Goal: Task Accomplishment & Management: Complete application form

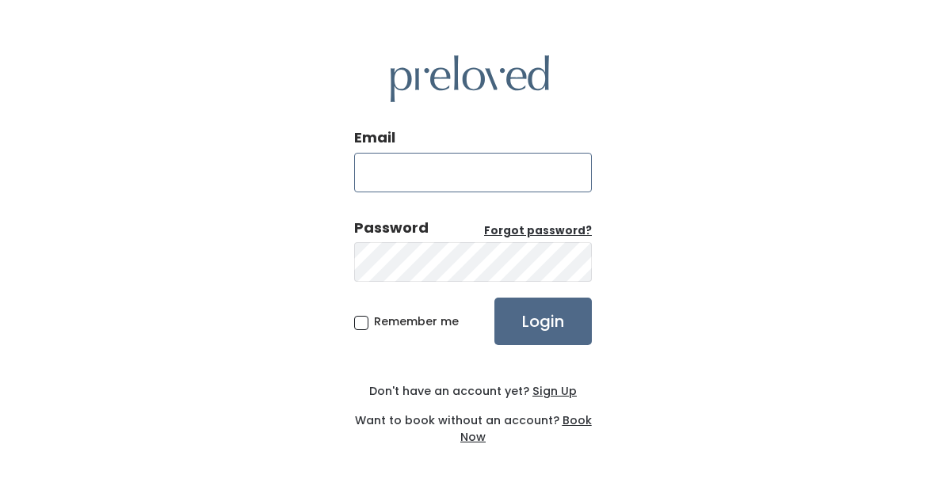
type input "edwardsville.owner@preloved.love"
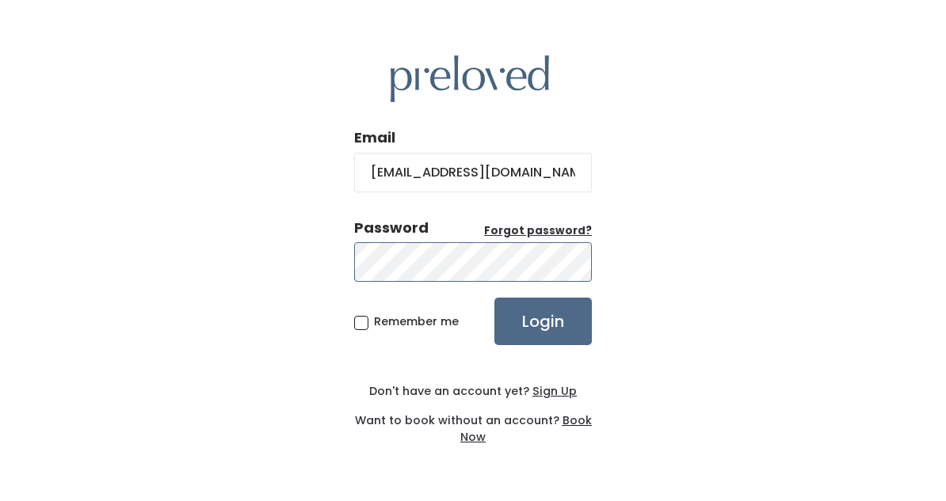
click at [543, 321] on input "Login" at bounding box center [542, 322] width 97 height 48
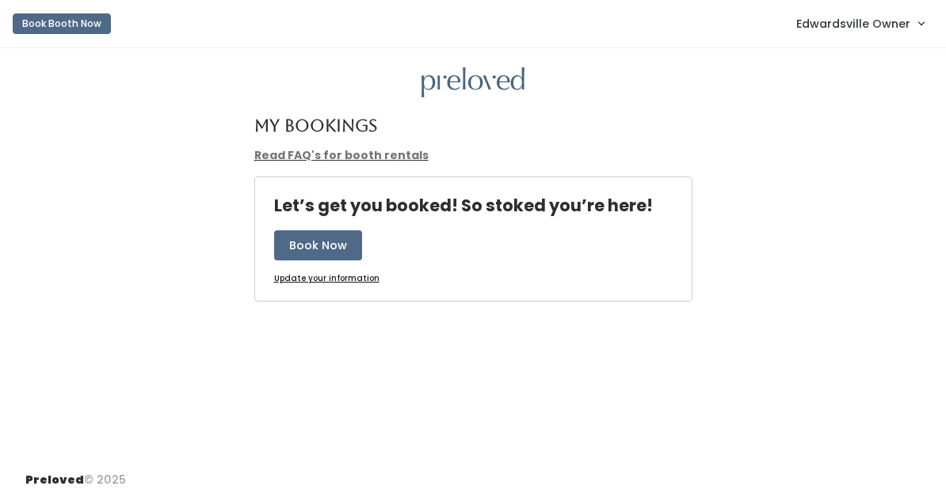
click at [802, 18] on span "Edwardsville Owner" at bounding box center [853, 23] width 114 height 17
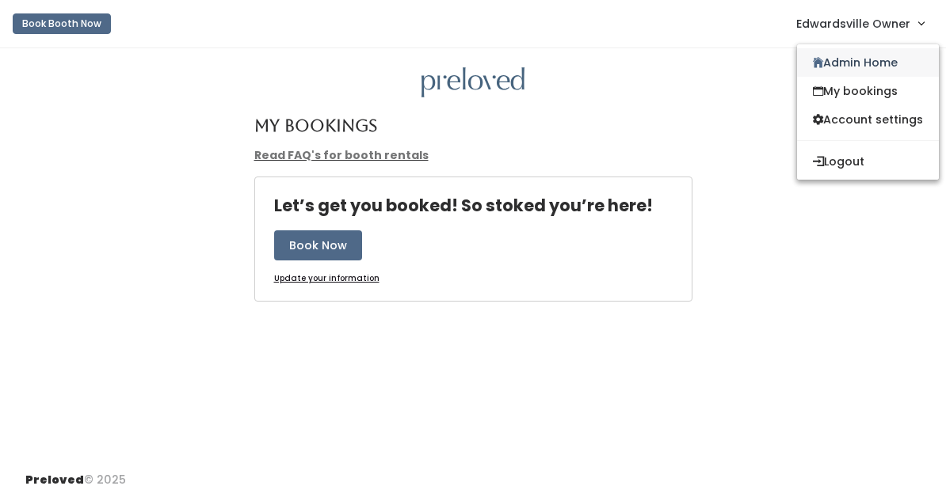
click at [813, 58] on icon at bounding box center [818, 63] width 10 height 12
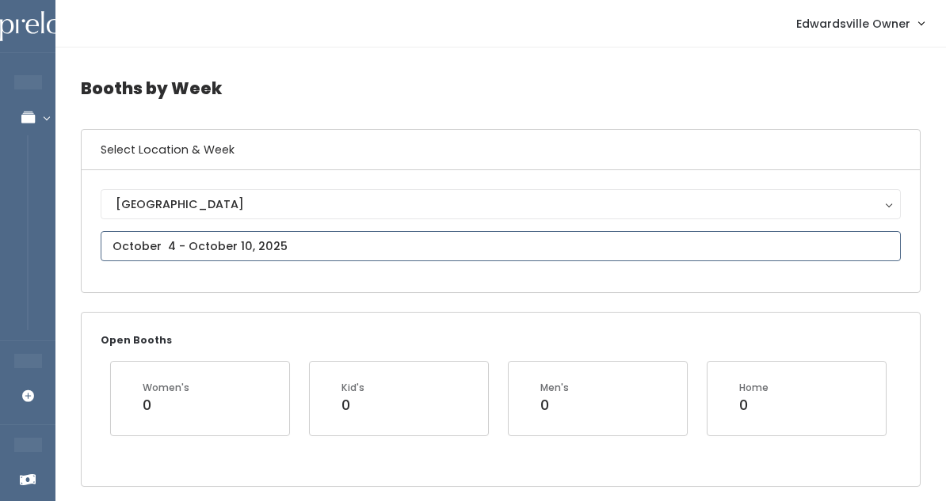
click at [207, 253] on input "text" at bounding box center [501, 246] width 800 height 30
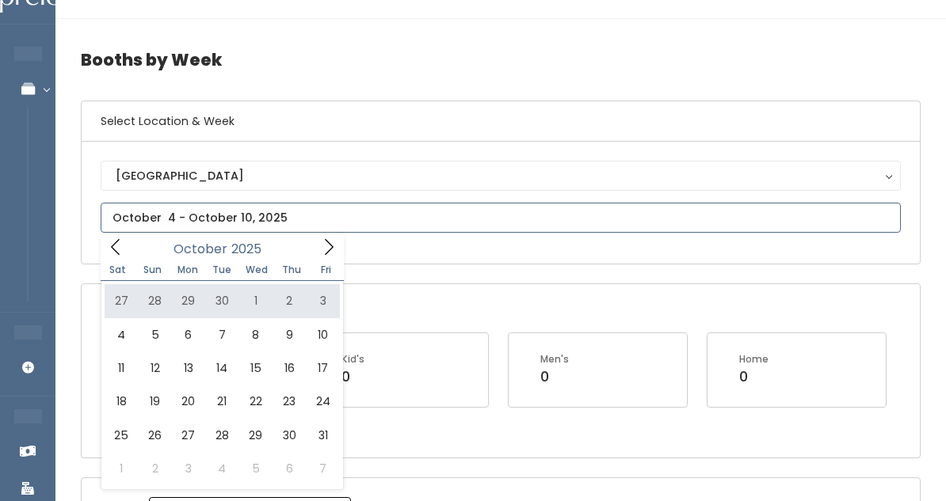
scroll to position [44, 0]
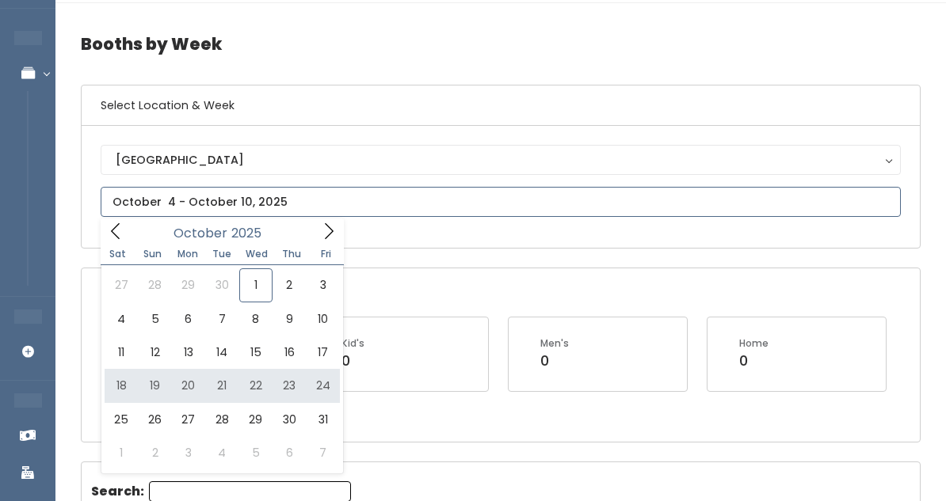
type input "October 18 to October 24"
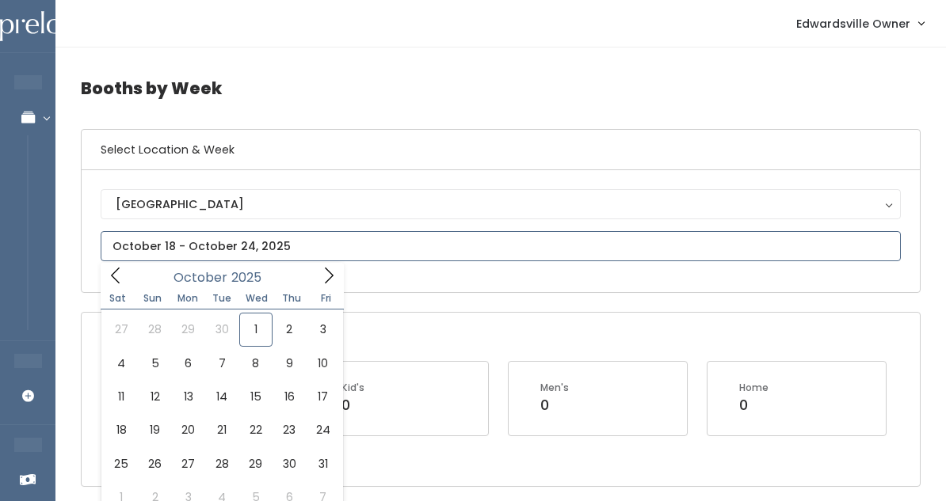
click at [257, 238] on input "text" at bounding box center [501, 246] width 800 height 30
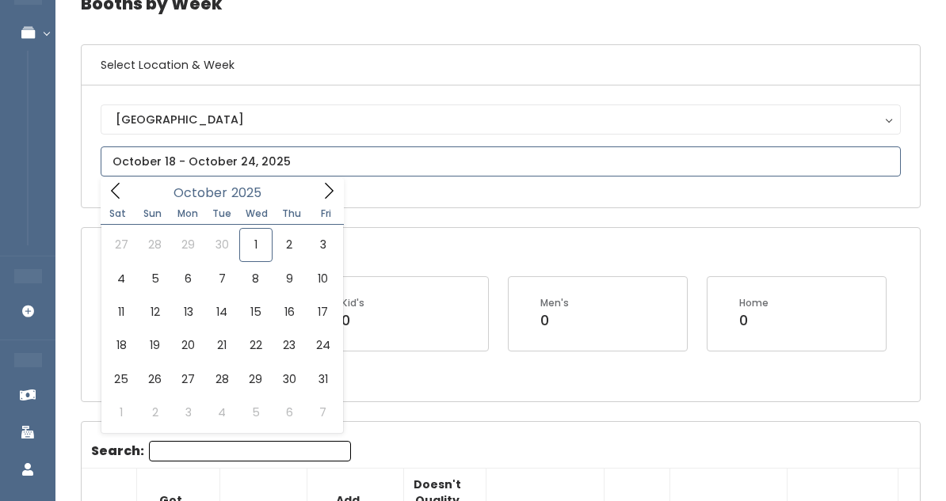
scroll to position [105, 0]
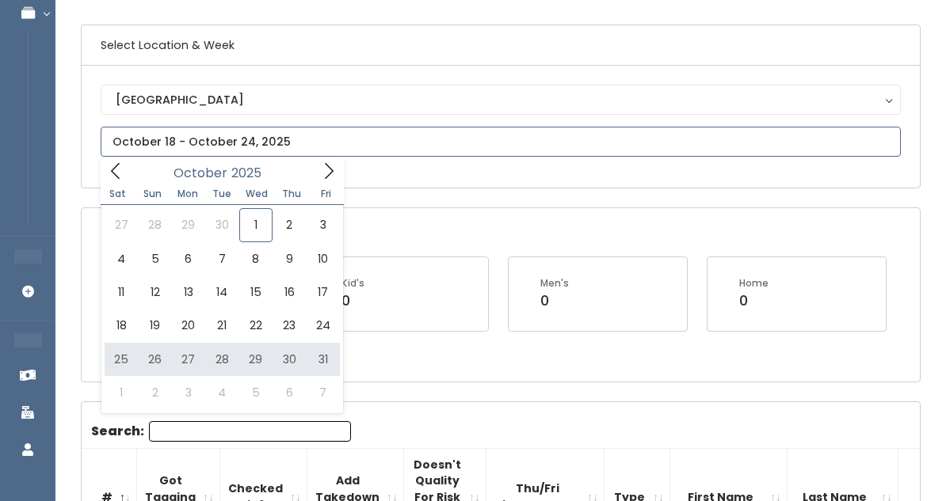
type input "October 25 to October 31"
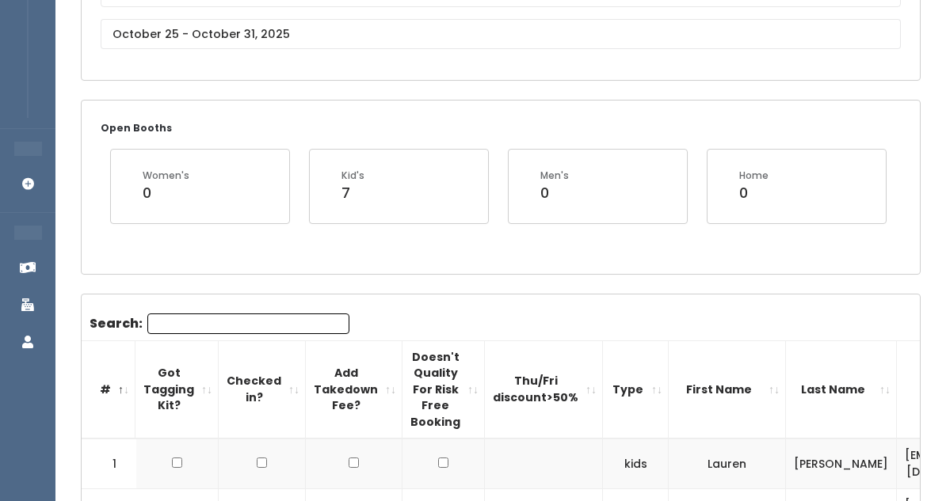
scroll to position [67, 0]
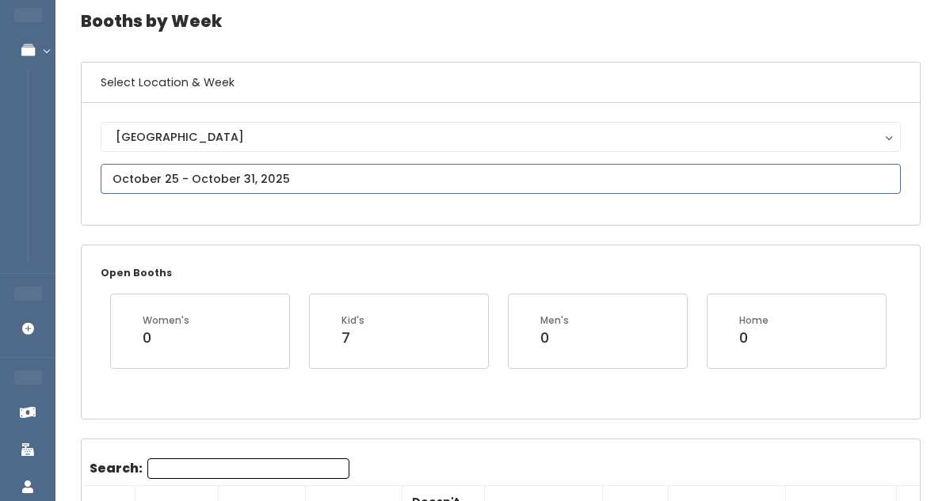
click at [198, 173] on input "text" at bounding box center [501, 179] width 800 height 30
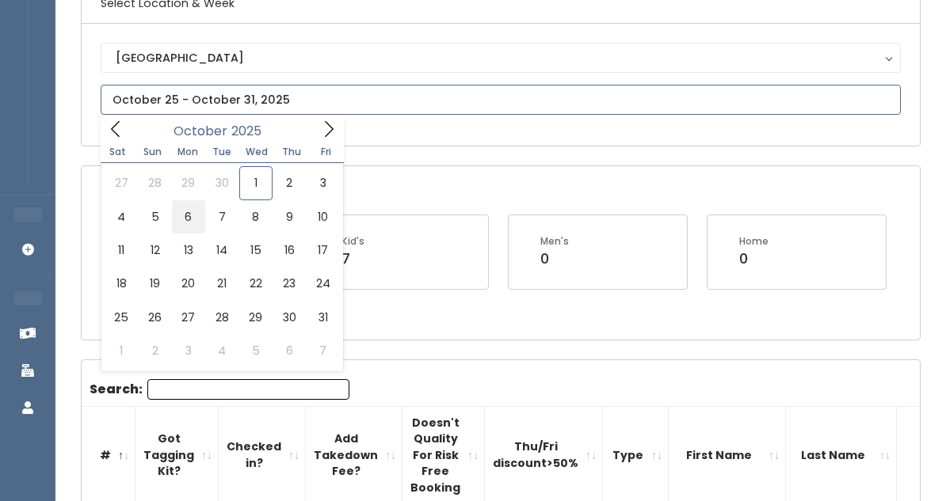
scroll to position [148, 0]
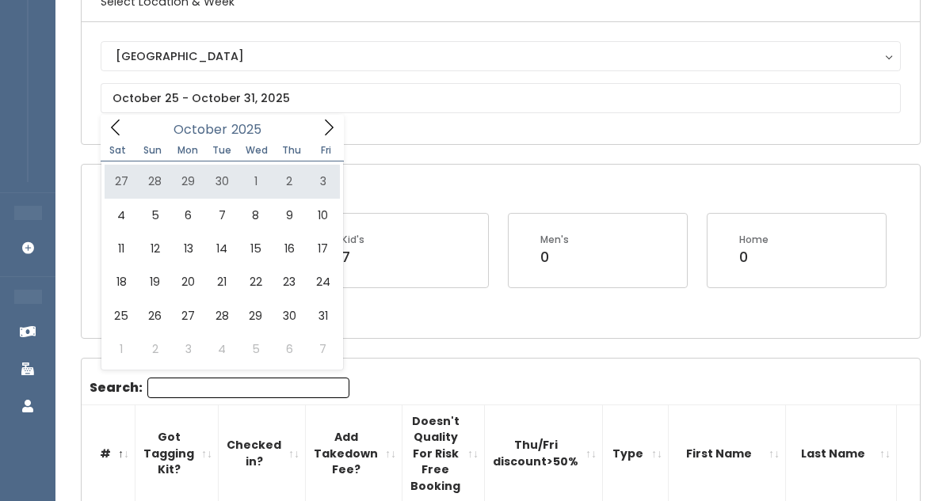
click at [369, 166] on div "Open Booths Women's 0 Kid's 7 Men's 0 Home 0" at bounding box center [501, 251] width 838 height 173
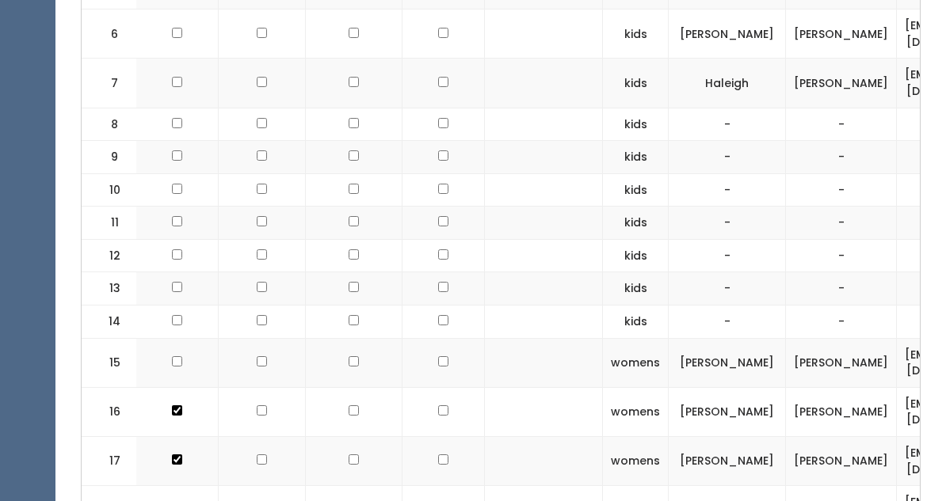
scroll to position [888, 0]
click at [485, 10] on td at bounding box center [544, 34] width 118 height 49
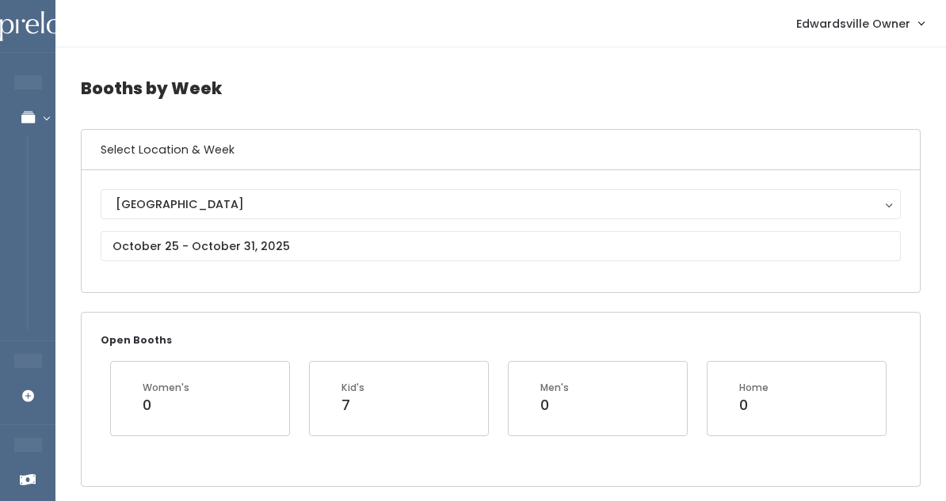
scroll to position [0, 0]
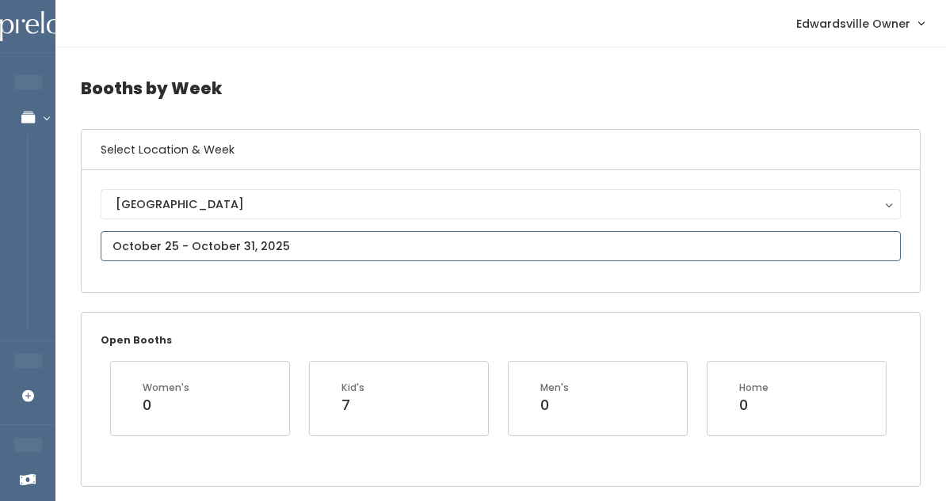
click at [312, 258] on input "text" at bounding box center [501, 246] width 800 height 30
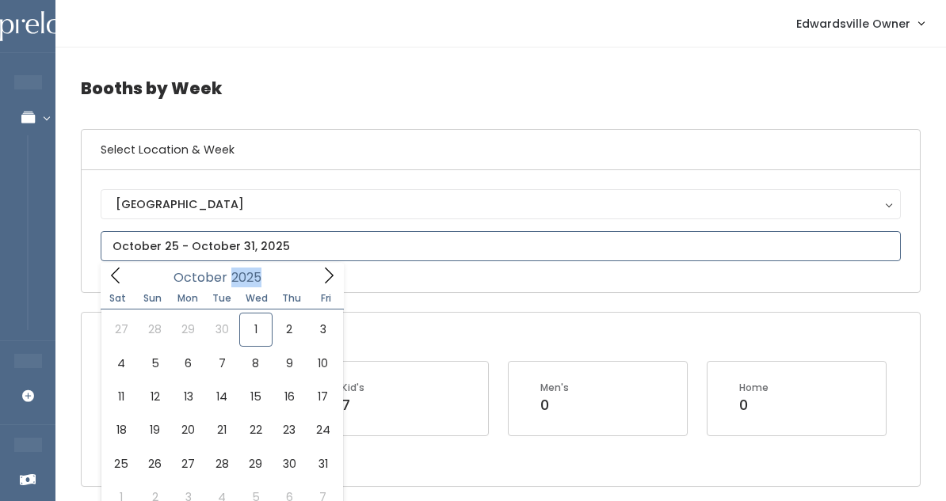
click at [330, 263] on span at bounding box center [329, 275] width 30 height 25
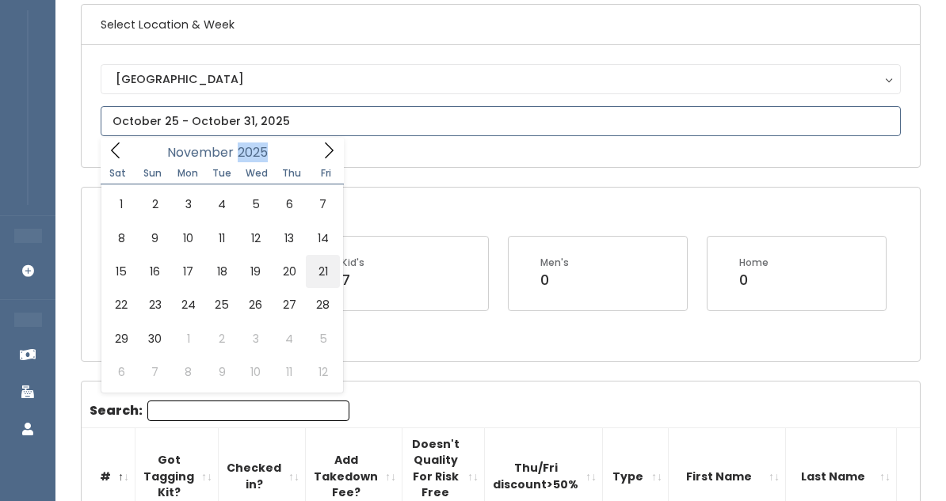
scroll to position [128, 0]
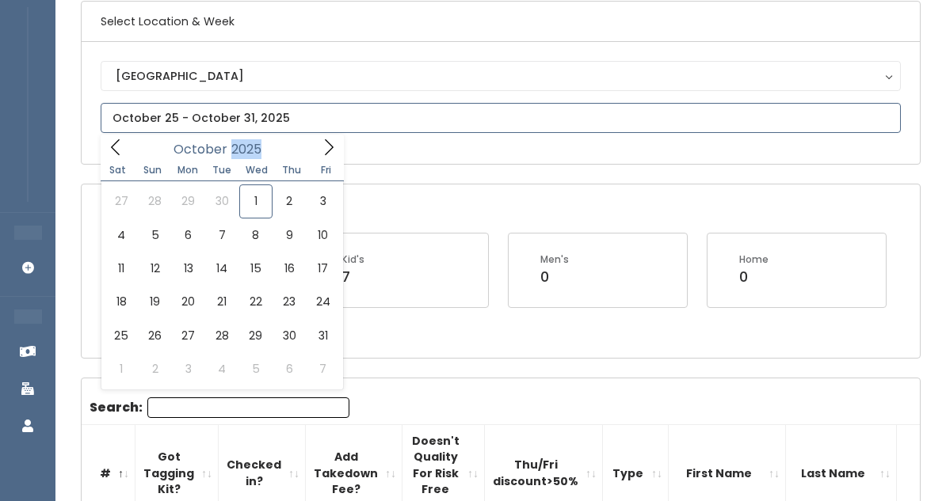
click at [120, 151] on icon at bounding box center [115, 147] width 17 height 17
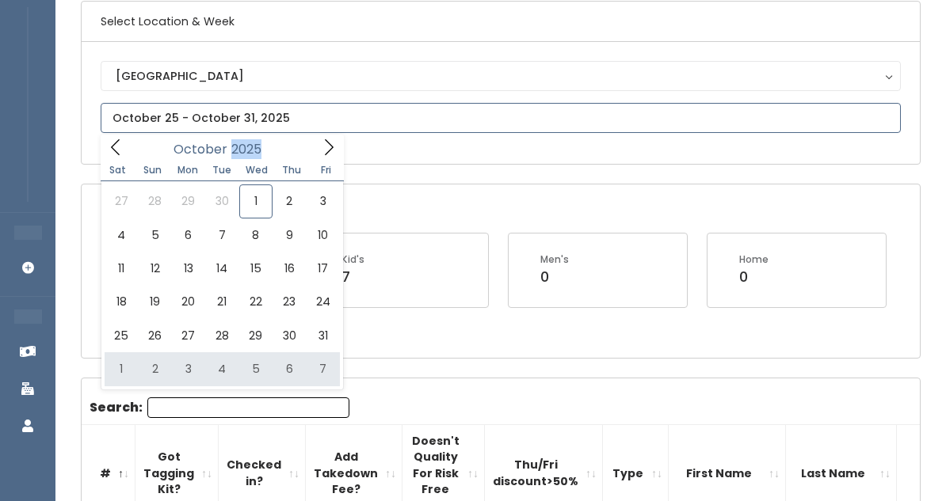
type input "November 1 to November 7"
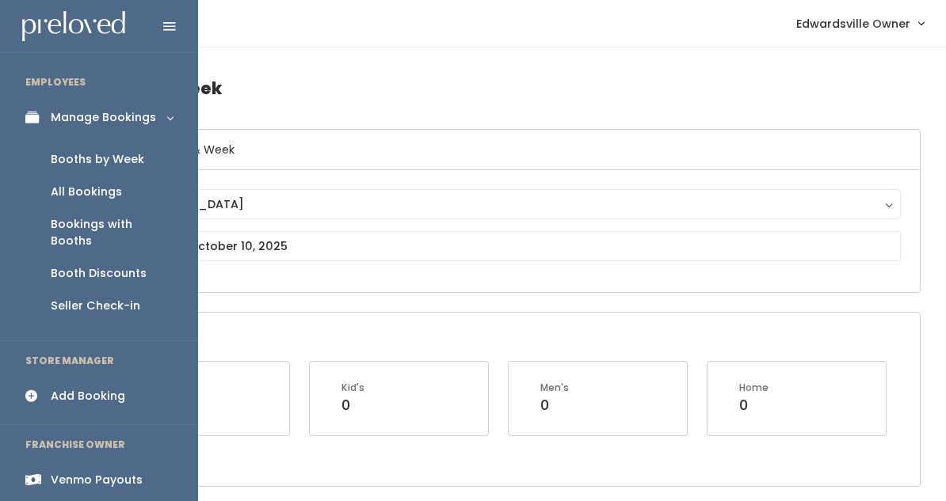
scroll to position [40, 0]
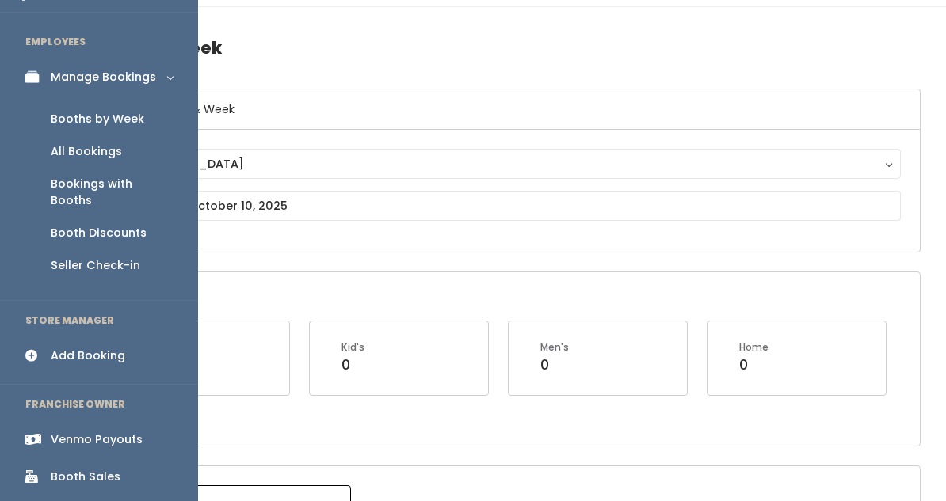
click at [116, 469] on div "Booth Sales" at bounding box center [86, 477] width 70 height 17
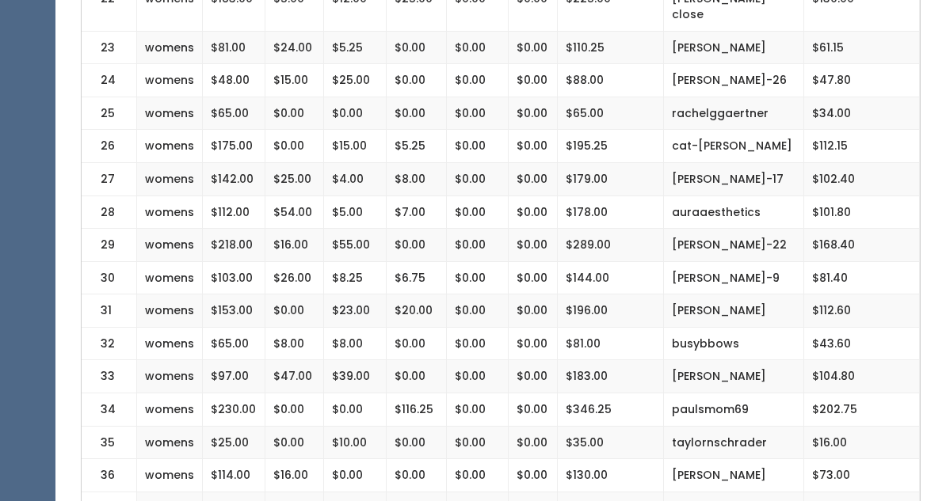
scroll to position [1118, 0]
drag, startPoint x: 852, startPoint y: 114, endPoint x: 392, endPoint y: 141, distance: 460.9
click at [392, 141] on tbody "1 kids $41.00 $0.00 $32.00 $0.00 $0.00 $0.00 $73.00 [PERSON_NAME] $38.80 2 kids…" at bounding box center [501, 187] width 838 height 1795
click at [214, 135] on td "$175.00" at bounding box center [234, 147] width 63 height 33
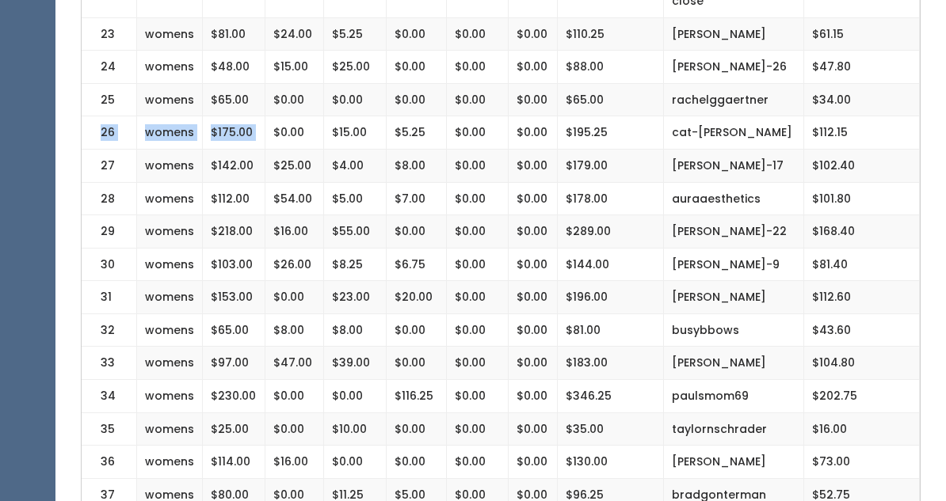
drag, startPoint x: 864, startPoint y: 96, endPoint x: 270, endPoint y: 126, distance: 594.8
click at [270, 126] on tbody "1 kids $41.00 $0.00 $32.00 $0.00 $0.00 $0.00 $73.00 [PERSON_NAME] $38.80 2 kids…" at bounding box center [501, 173] width 838 height 1795
click at [211, 112] on td "$65.00" at bounding box center [234, 99] width 63 height 33
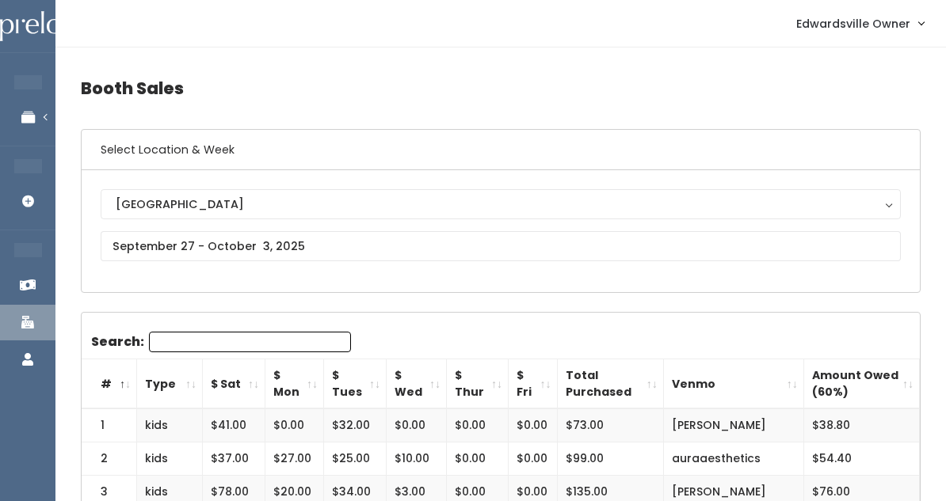
scroll to position [0, 0]
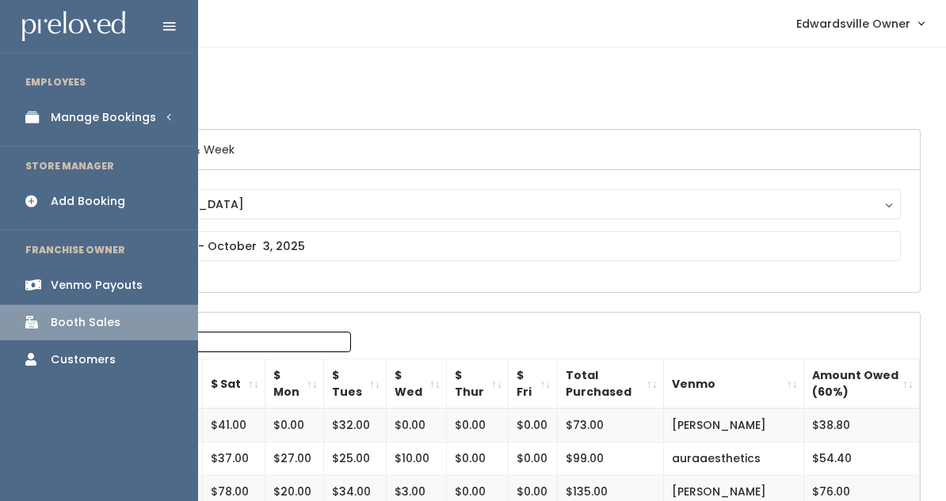
click at [68, 121] on div "Manage Bookings" at bounding box center [103, 117] width 105 height 17
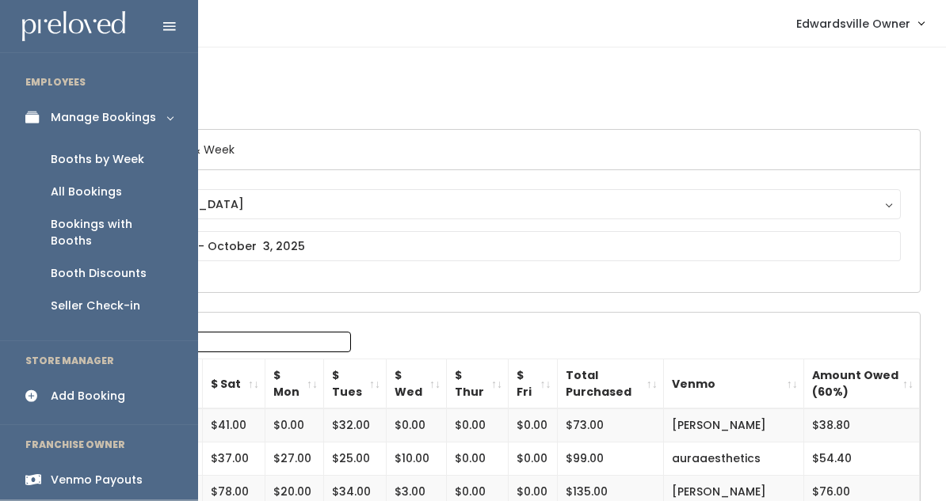
click at [86, 188] on div "All Bookings" at bounding box center [86, 192] width 71 height 17
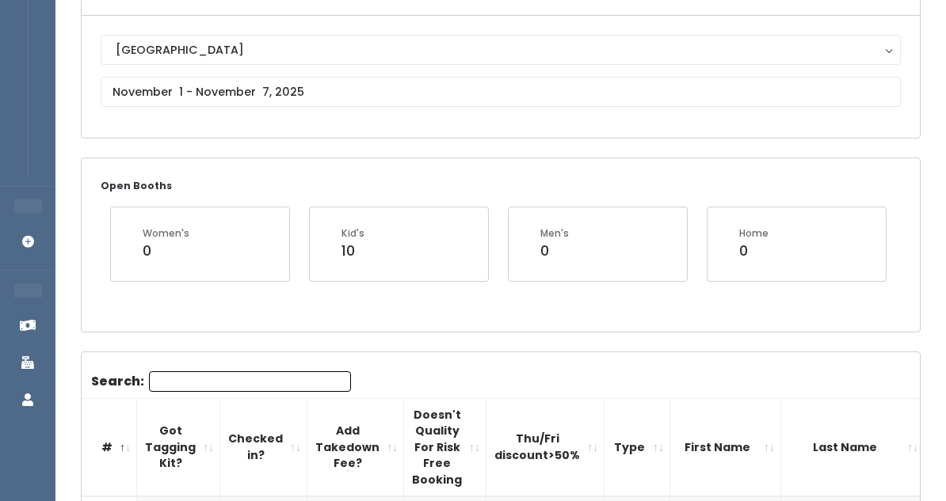
scroll to position [146, 0]
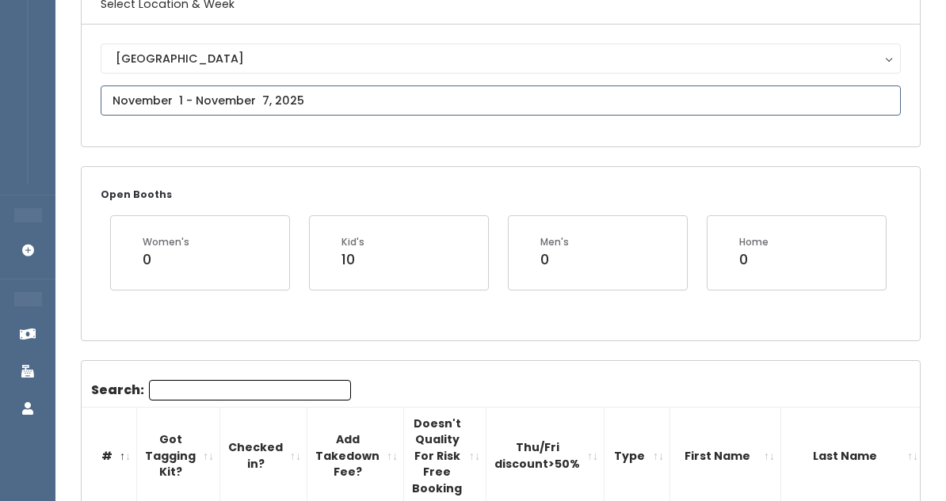
click at [204, 88] on input "text" at bounding box center [501, 101] width 800 height 30
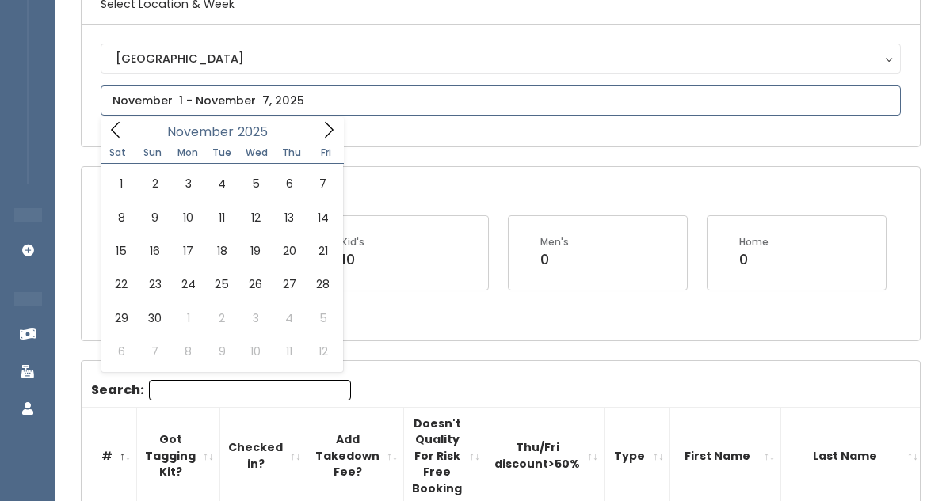
click at [325, 124] on icon at bounding box center [328, 129] width 17 height 17
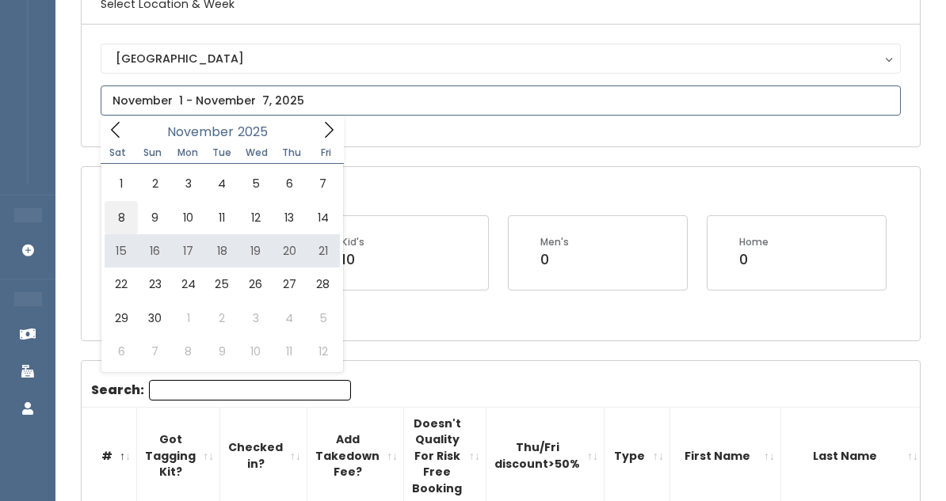
type input "November 8 to November 14"
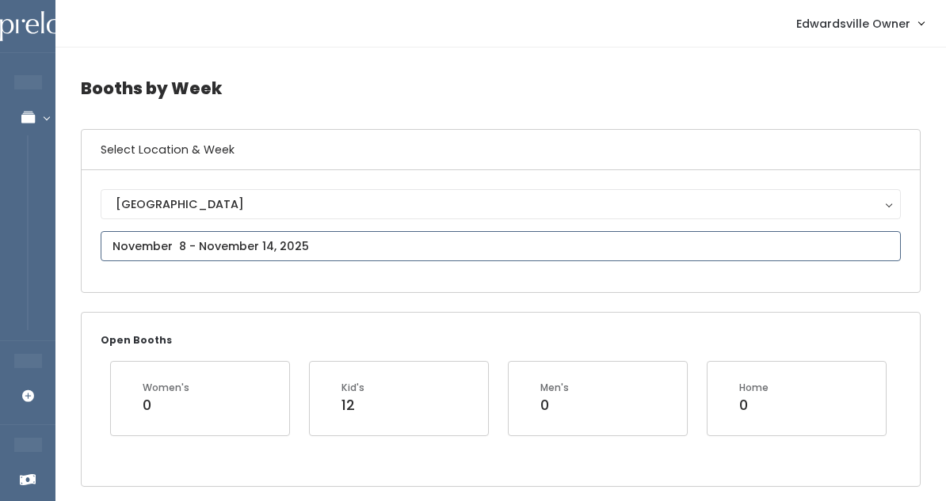
click at [219, 246] on input "text" at bounding box center [501, 246] width 800 height 30
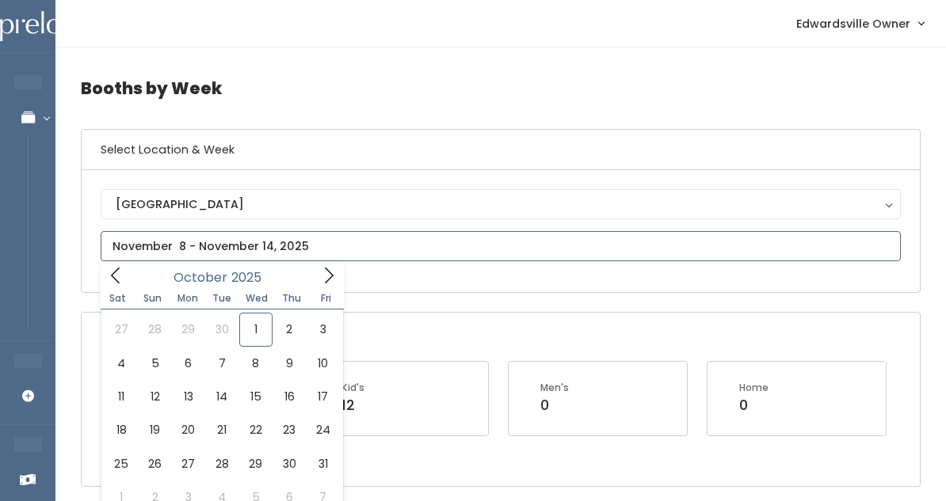
click at [327, 281] on icon at bounding box center [329, 276] width 9 height 16
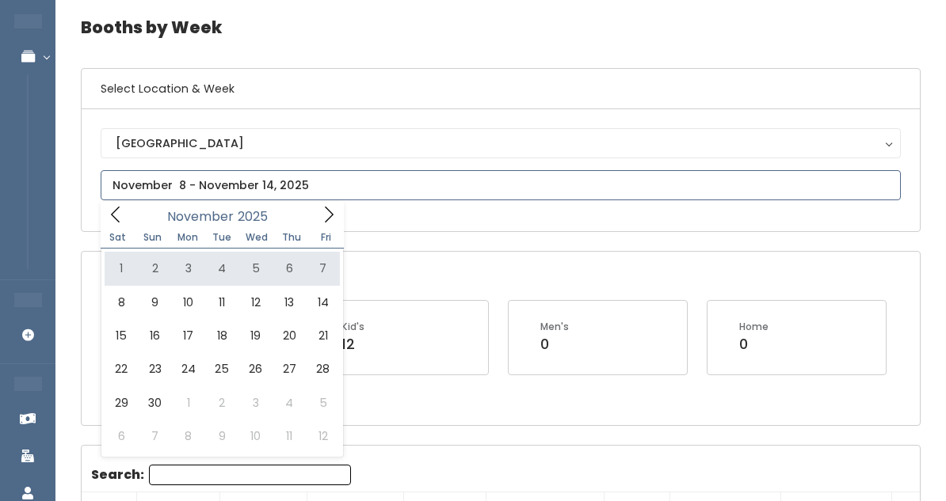
scroll to position [63, 0]
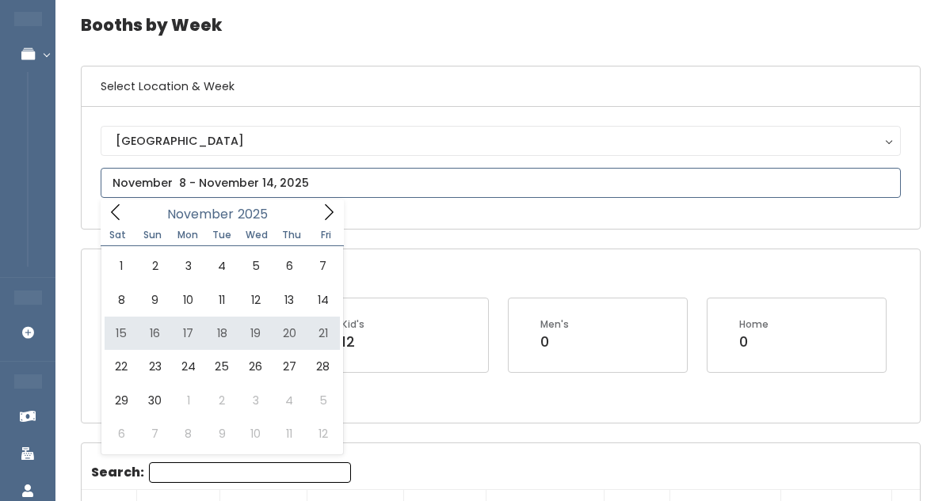
type input "November 15 to November 21"
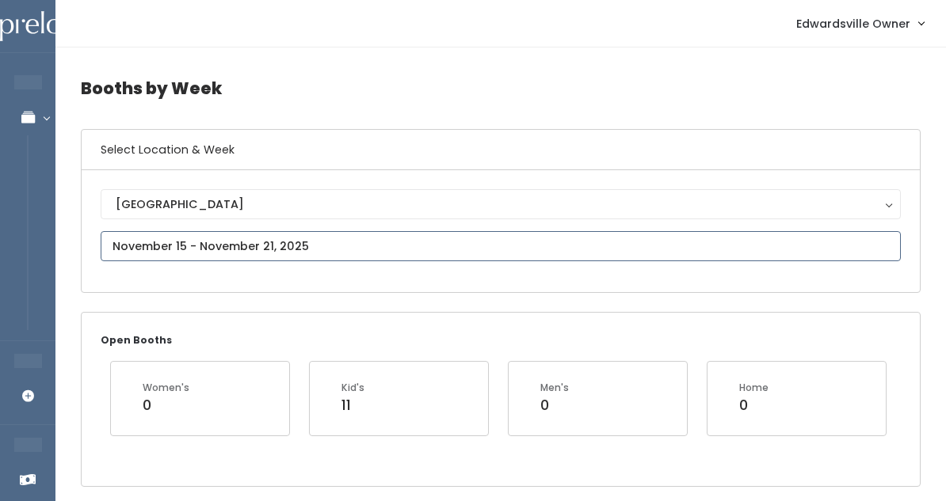
click at [214, 241] on input "text" at bounding box center [501, 246] width 800 height 30
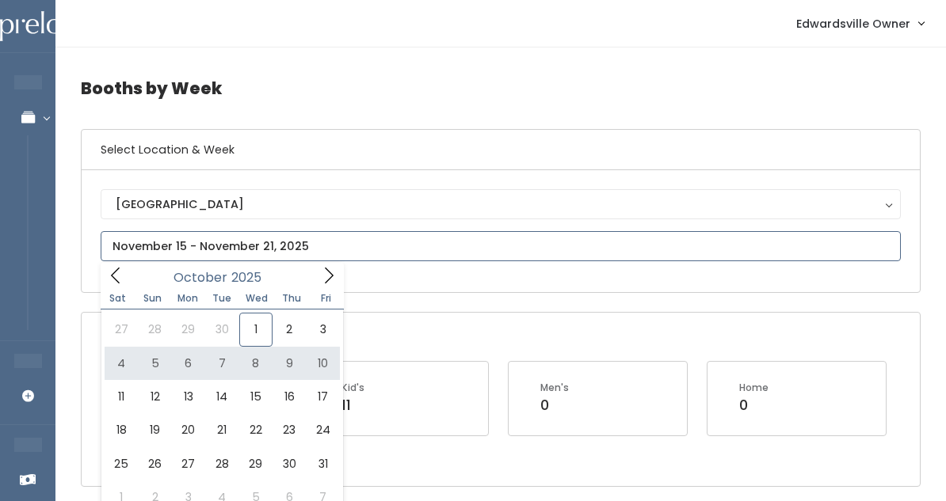
click at [135, 278] on div "October 2025" at bounding box center [222, 275] width 182 height 25
click at [121, 278] on icon at bounding box center [115, 275] width 17 height 17
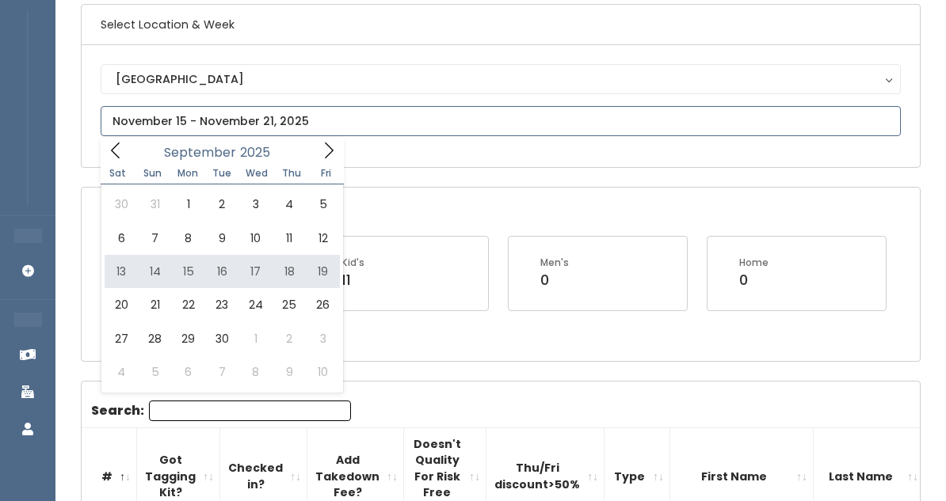
scroll to position [130, 0]
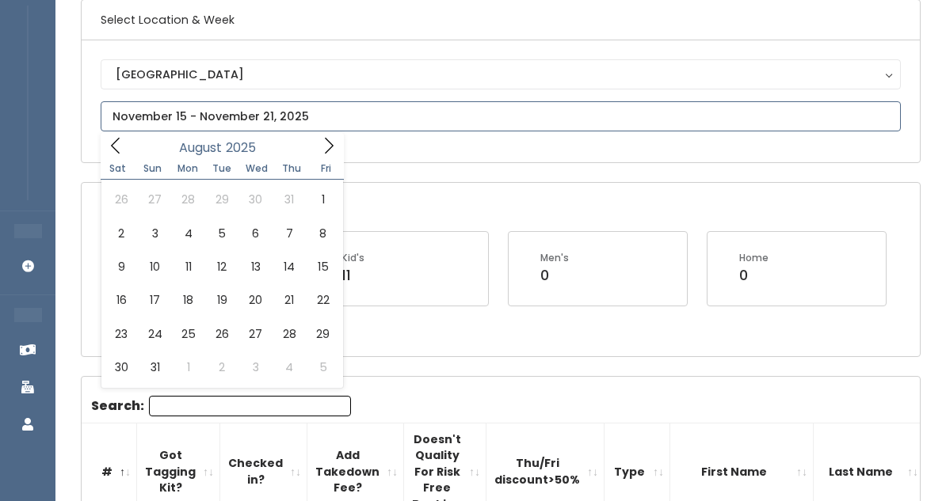
click at [114, 150] on icon at bounding box center [115, 145] width 17 height 17
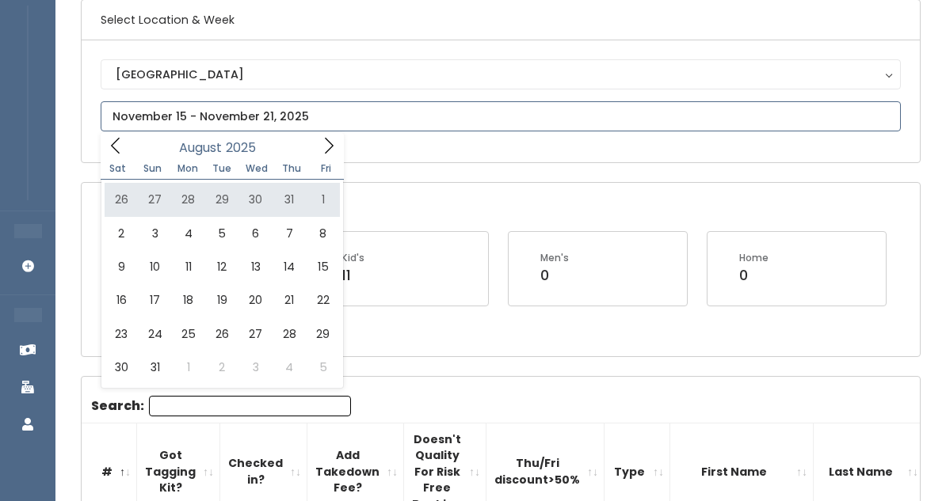
click at [329, 127] on input "text" at bounding box center [501, 116] width 800 height 30
click at [329, 128] on input "text" at bounding box center [501, 116] width 800 height 30
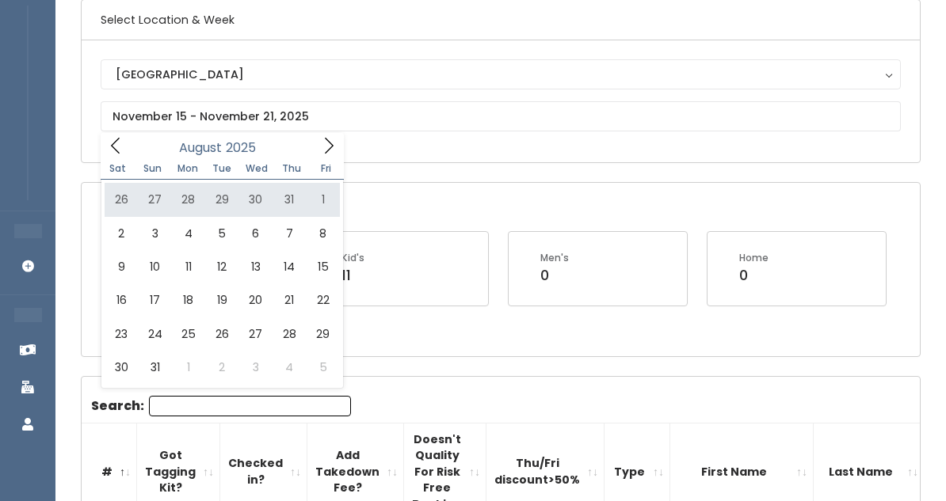
click at [329, 132] on div "Edwardsville Edwardsville" at bounding box center [501, 101] width 800 height 84
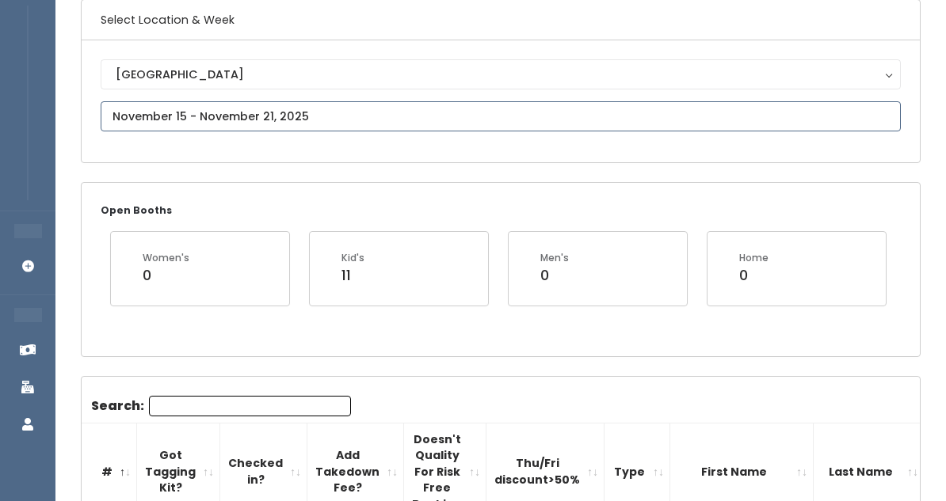
click at [322, 128] on input "text" at bounding box center [501, 116] width 800 height 30
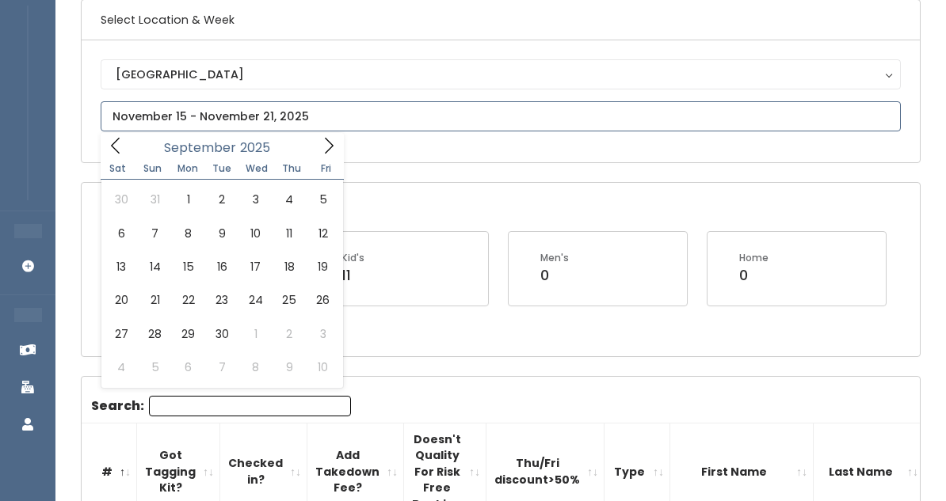
click at [323, 135] on span at bounding box center [329, 145] width 30 height 25
click at [337, 144] on span at bounding box center [329, 145] width 30 height 25
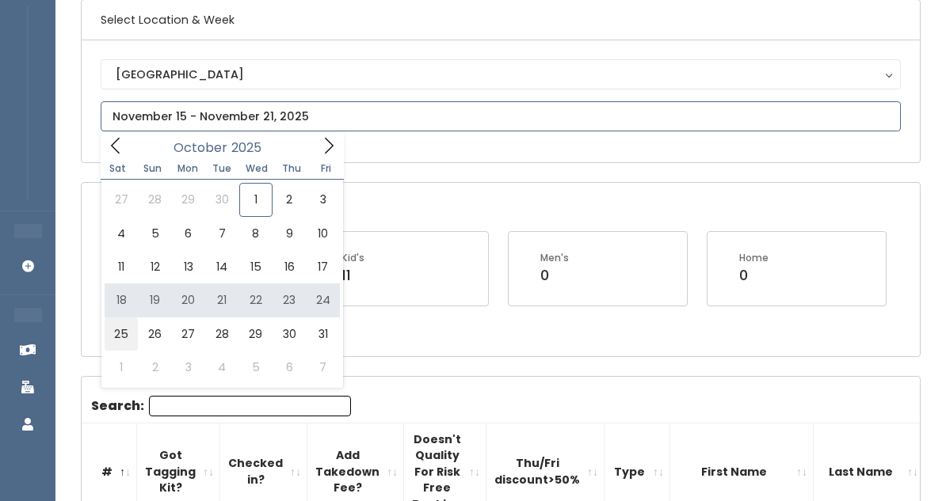
type input "October 25 to October 31"
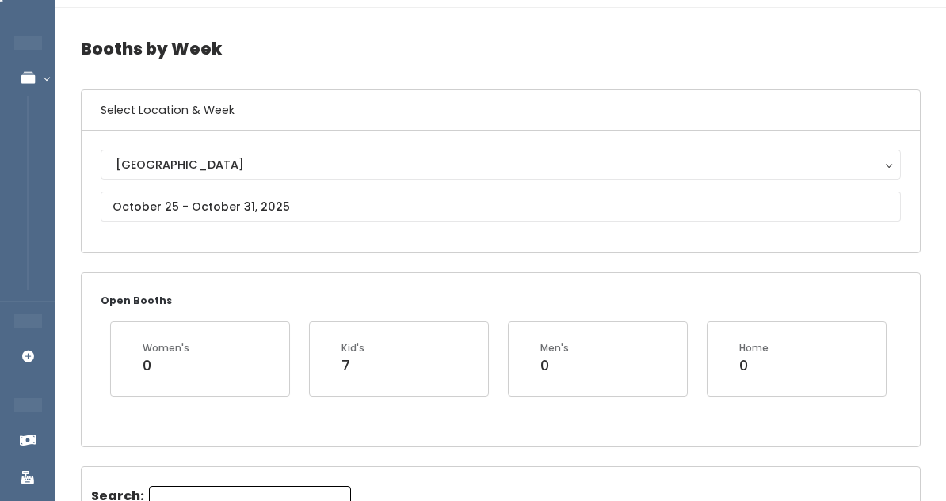
scroll to position [50, 0]
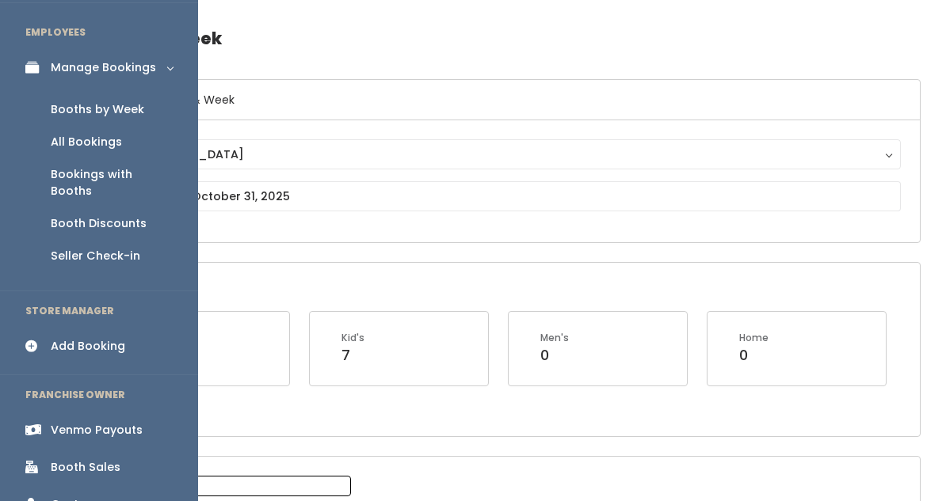
click at [121, 136] on link "All Bookings" at bounding box center [99, 142] width 198 height 32
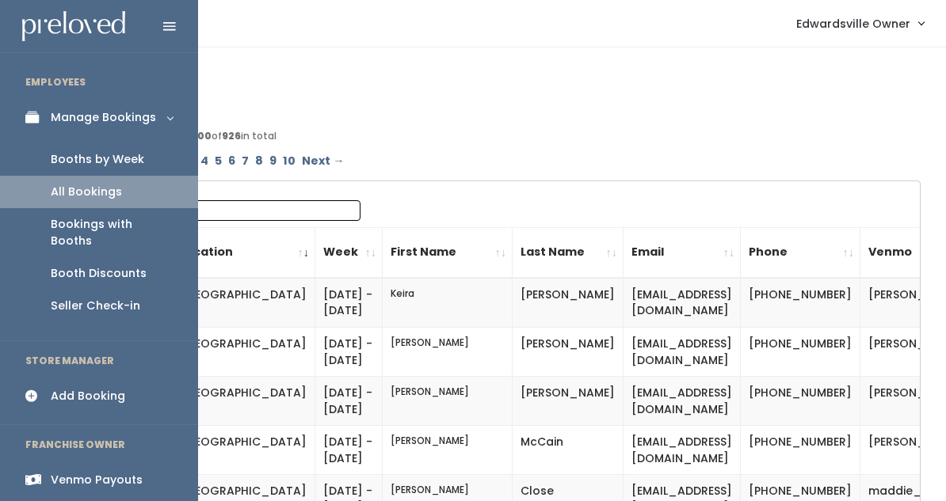
click at [93, 173] on link "Booths by Week" at bounding box center [99, 159] width 198 height 32
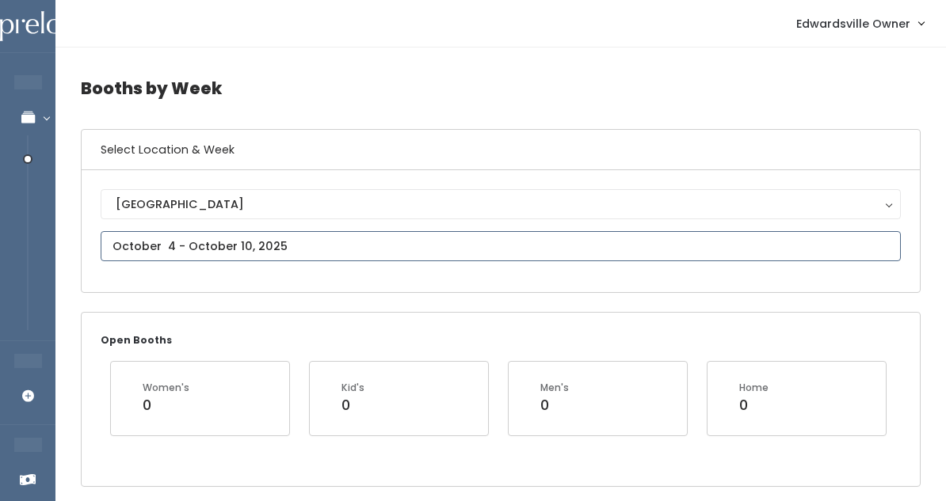
click at [166, 244] on input "text" at bounding box center [501, 246] width 800 height 30
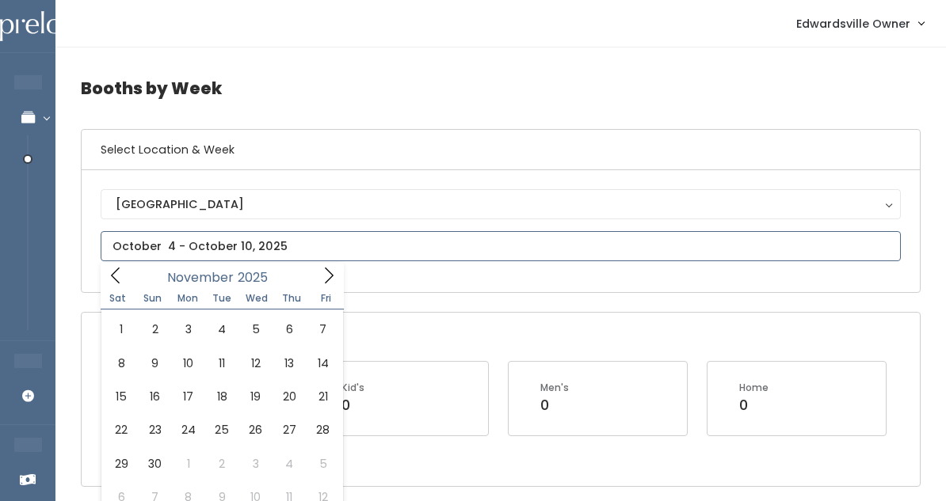
click at [325, 285] on span at bounding box center [329, 275] width 30 height 25
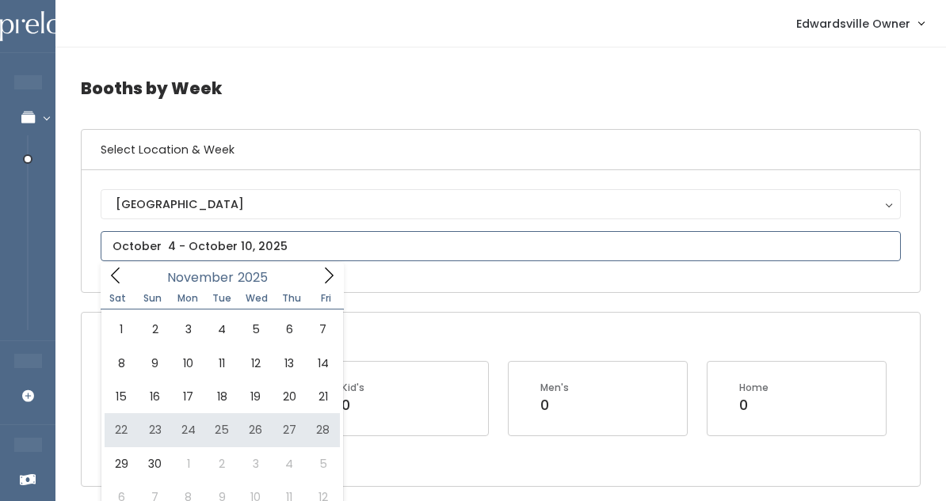
type input "November 22 to November 28"
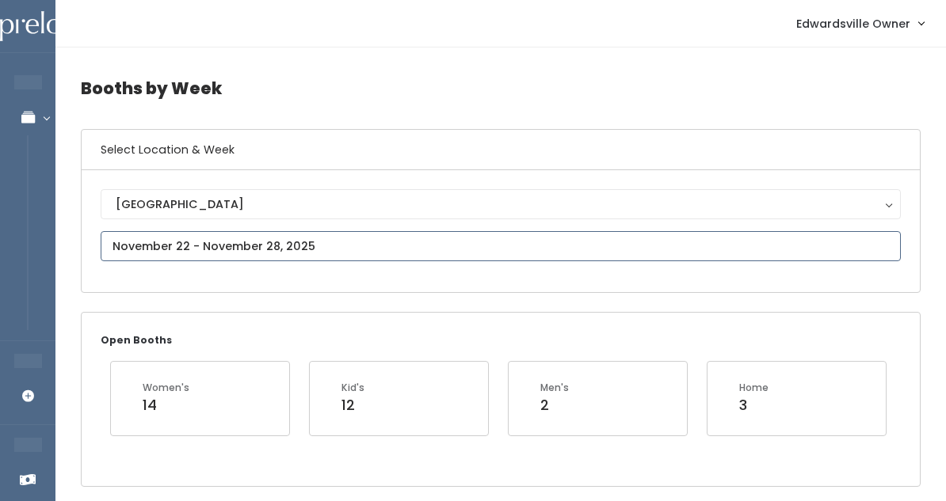
click at [265, 253] on input "text" at bounding box center [501, 246] width 800 height 30
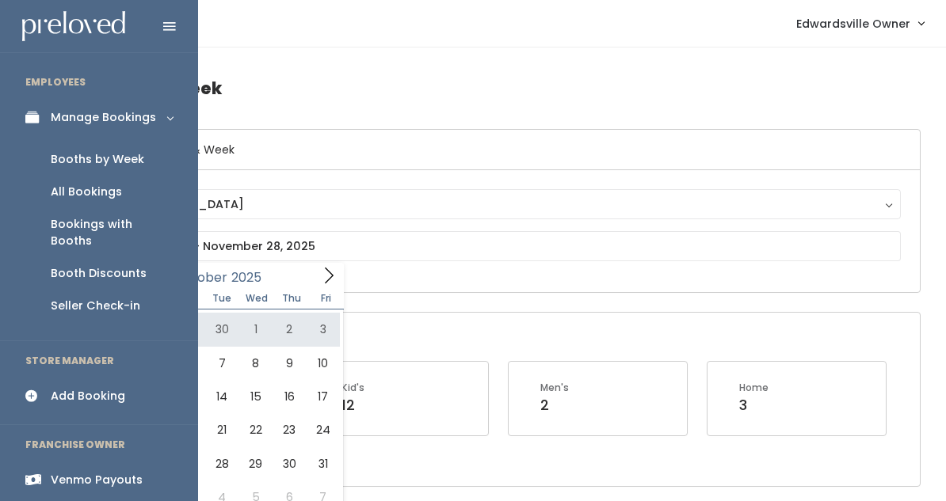
click at [109, 388] on div "Add Booking" at bounding box center [88, 396] width 74 height 17
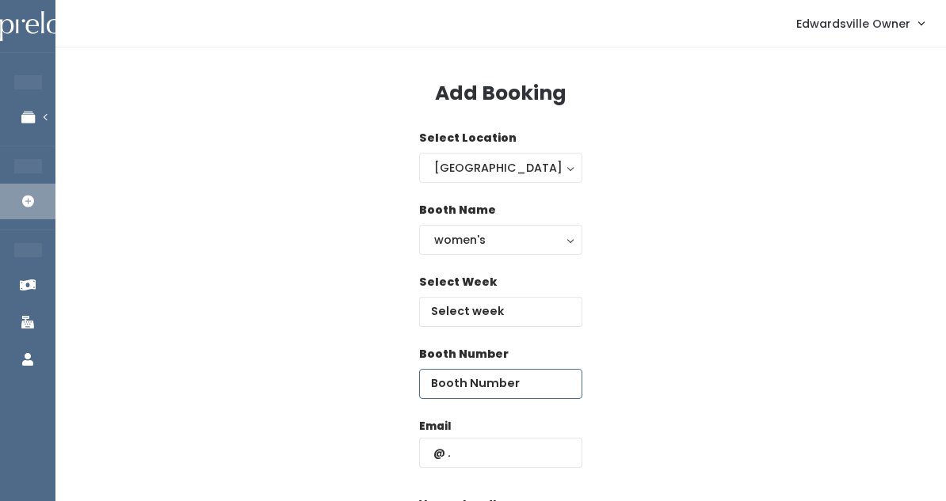
click at [470, 384] on input "number" at bounding box center [500, 384] width 163 height 30
type input "51"
click at [534, 309] on input "text" at bounding box center [500, 312] width 163 height 30
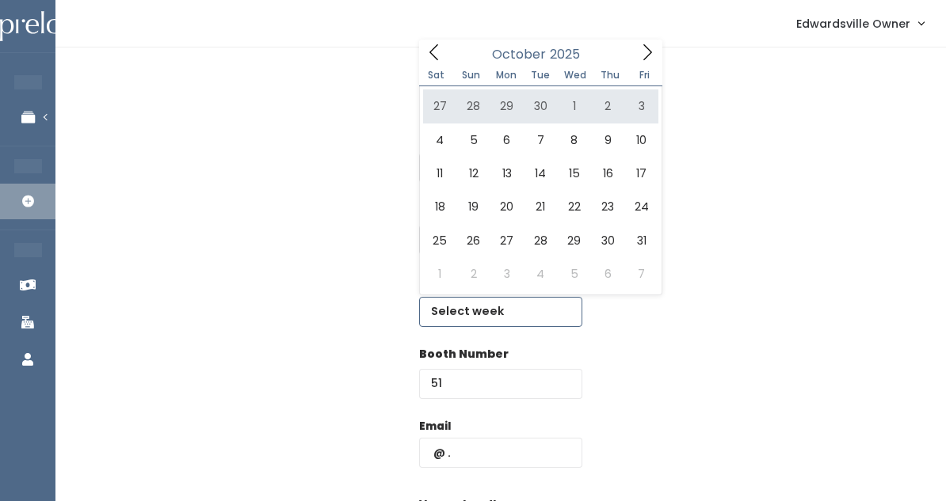
click at [645, 64] on span at bounding box center [647, 52] width 30 height 25
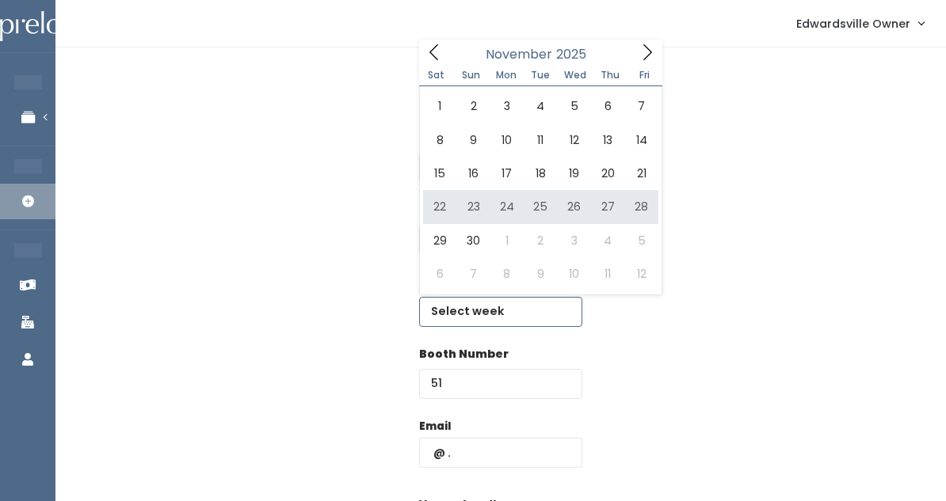
type input "November 22 to November 28"
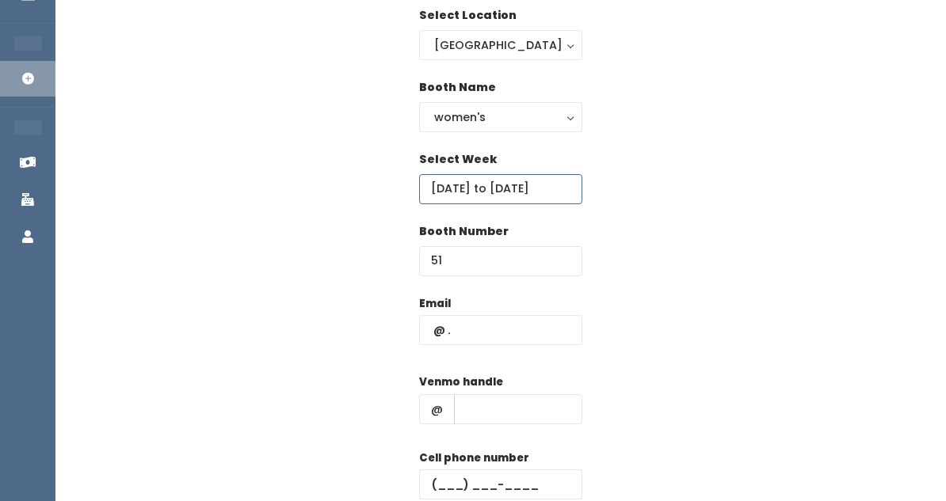
scroll to position [124, 0]
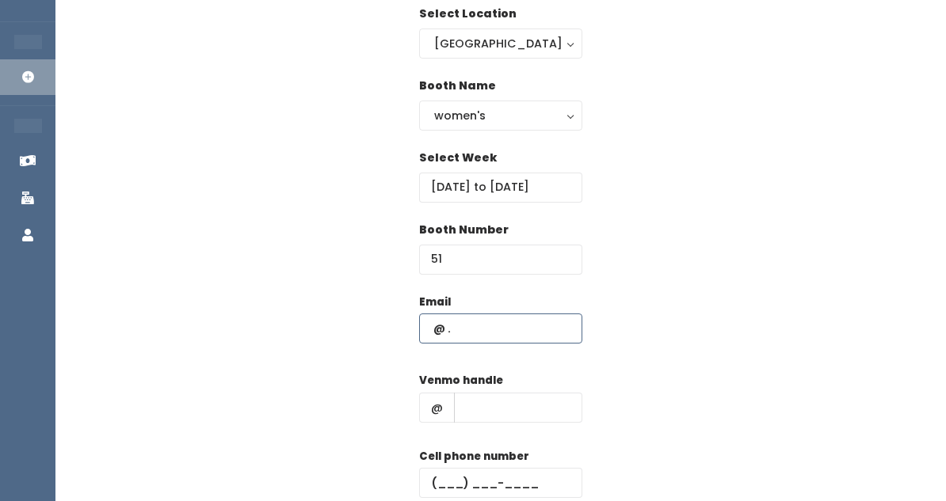
paste input "cathicowan144@gmail.com"
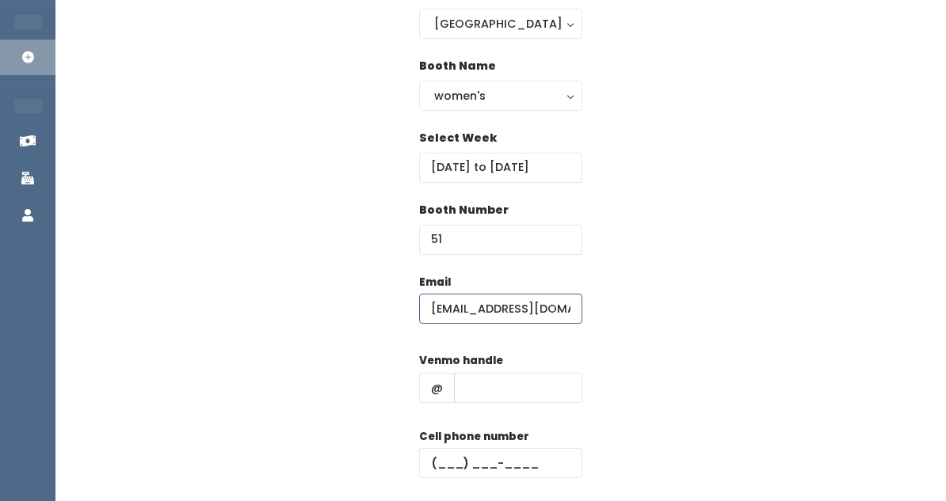
scroll to position [145, 0]
type input "cathicowan144@gmail.com"
click at [532, 383] on input "text" at bounding box center [518, 387] width 128 height 30
paste input "cathi-dorris"
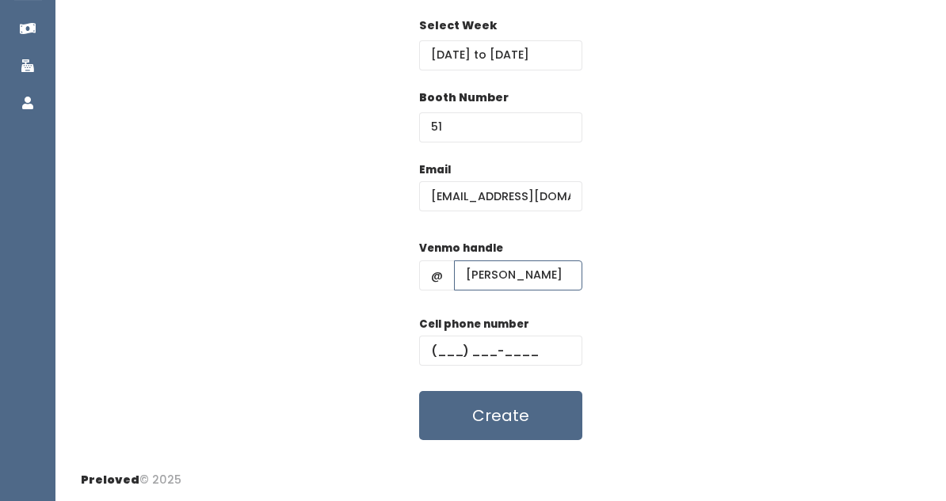
scroll to position [255, 0]
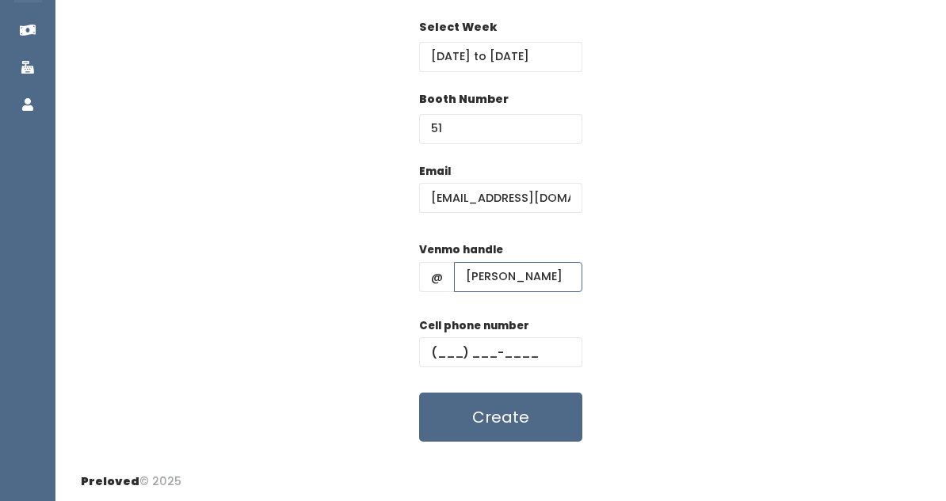
type input "cathi-dorris"
paste input "(618) 615-5340"
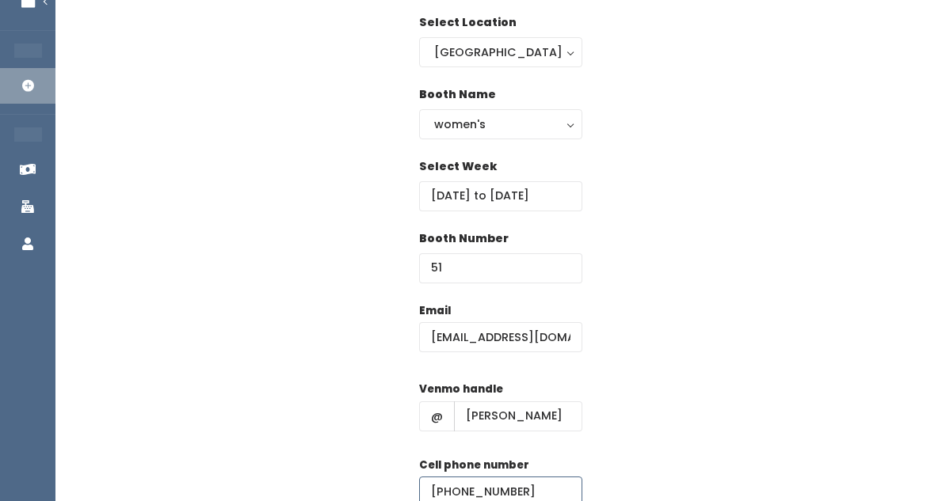
scroll to position [107, 0]
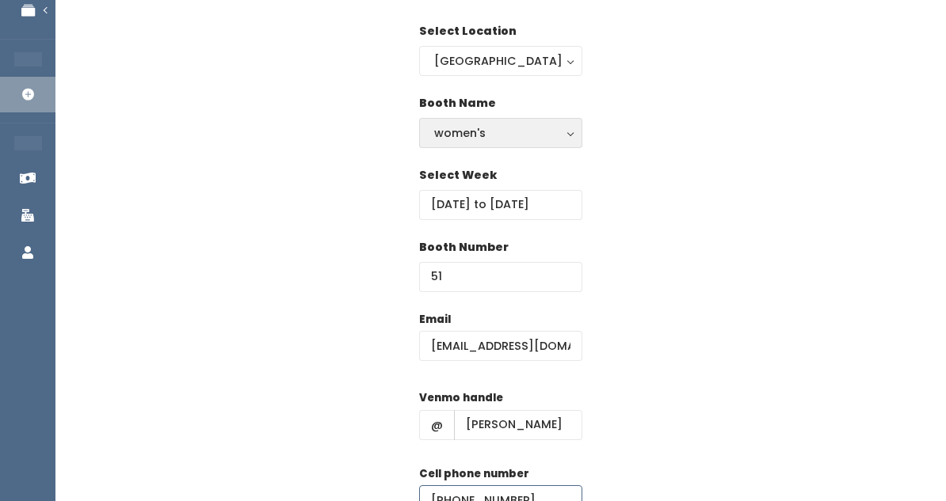
type input "(618) 615-5340"
click at [482, 129] on div "women's" at bounding box center [500, 132] width 133 height 17
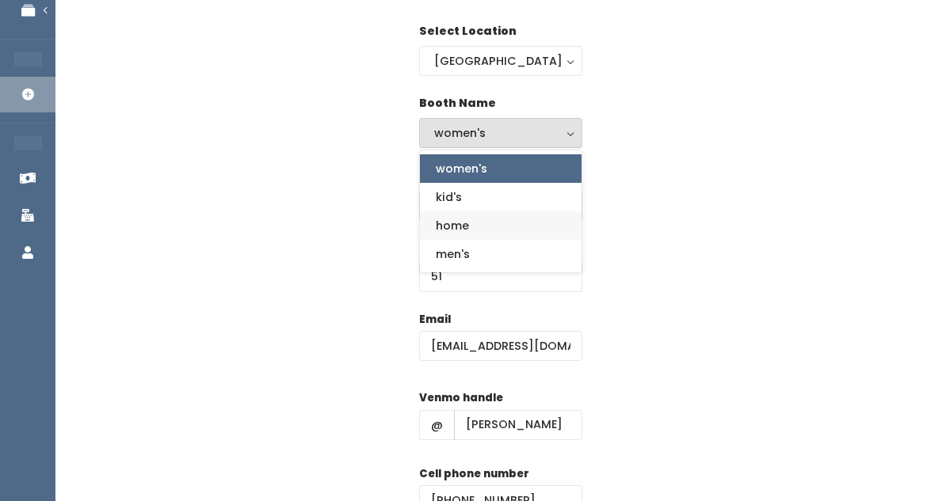
click at [466, 214] on link "home" at bounding box center [501, 225] width 162 height 29
select select "home"
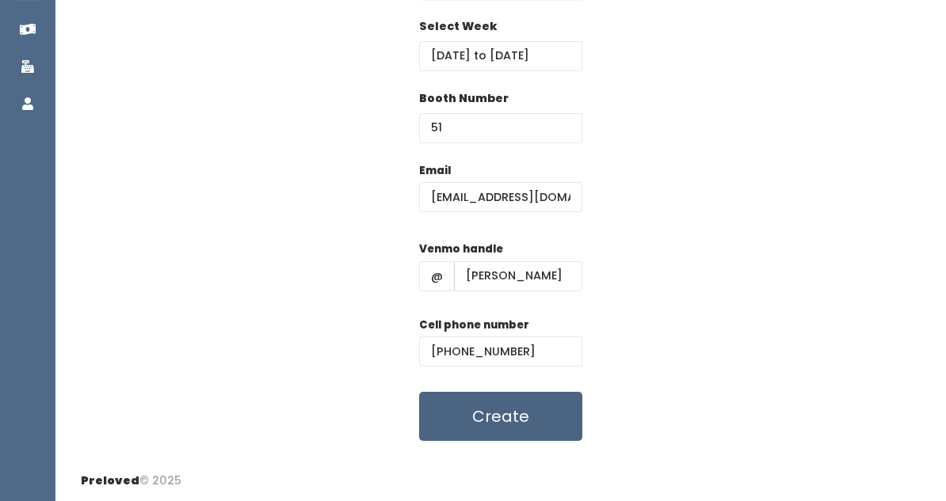
scroll to position [255, 0]
click at [516, 414] on button "Create" at bounding box center [500, 417] width 163 height 49
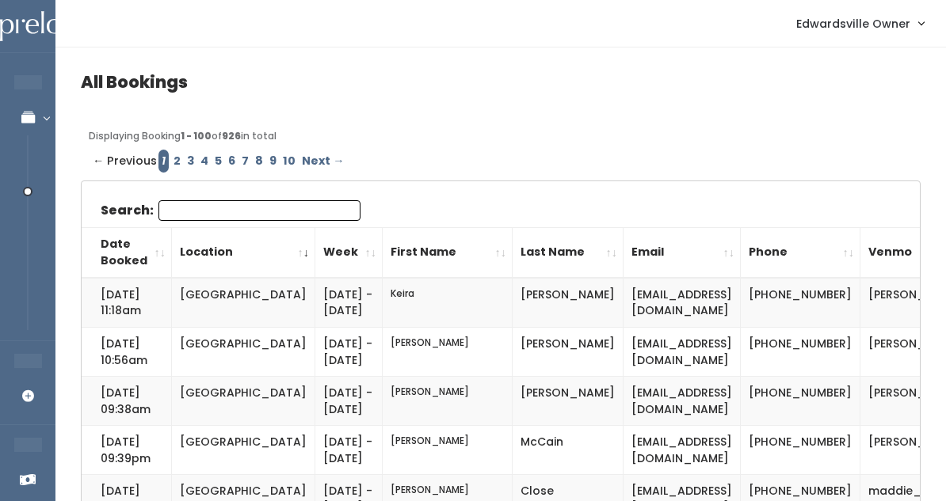
click at [310, 219] on input "Search:" at bounding box center [259, 210] width 202 height 21
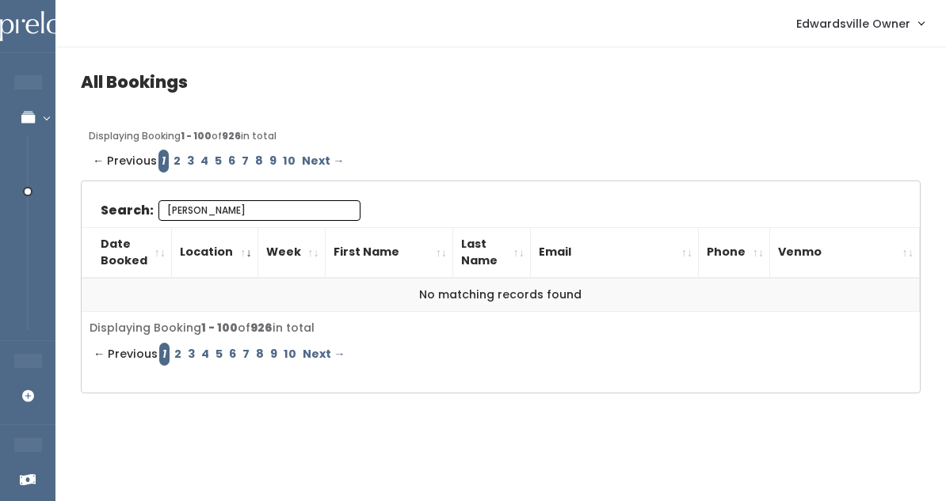
type input "[PERSON_NAME]"
click at [170, 159] on link "2" at bounding box center [176, 161] width 13 height 23
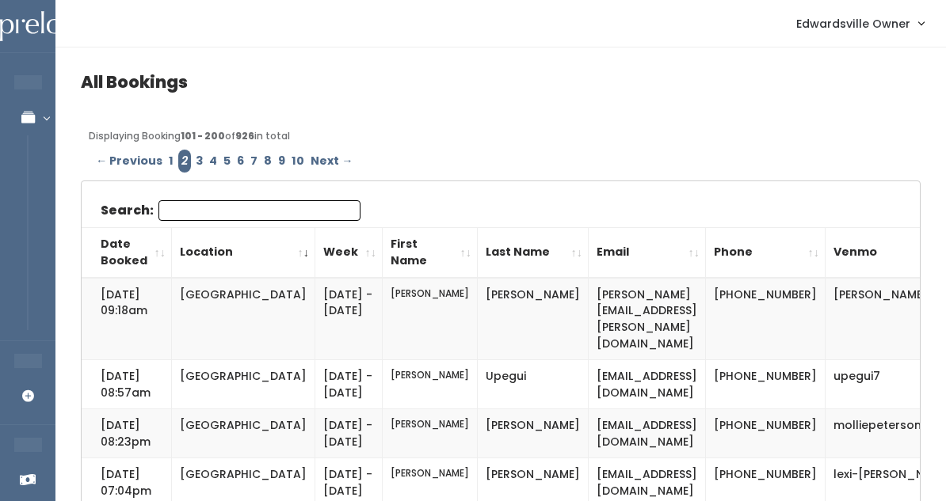
click at [185, 212] on input "Search:" at bounding box center [259, 210] width 202 height 21
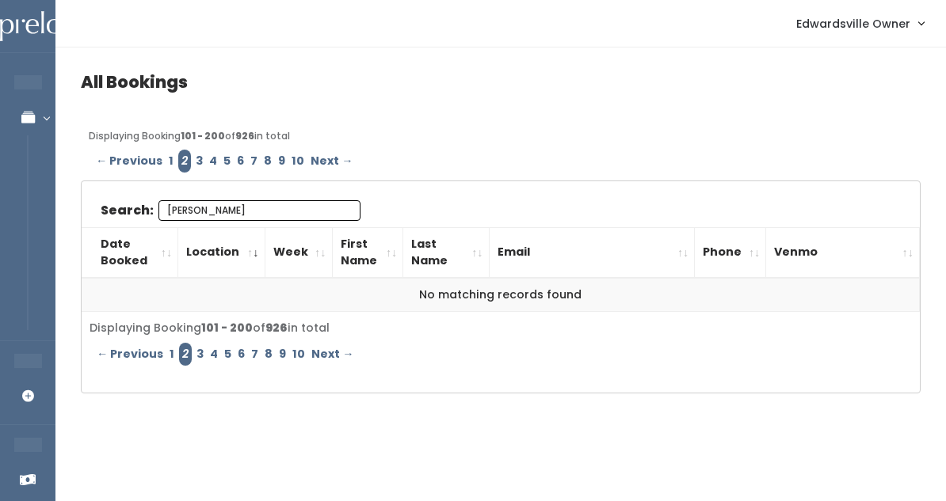
type input "[PERSON_NAME]"
click at [237, 158] on link "6" at bounding box center [240, 161] width 13 height 23
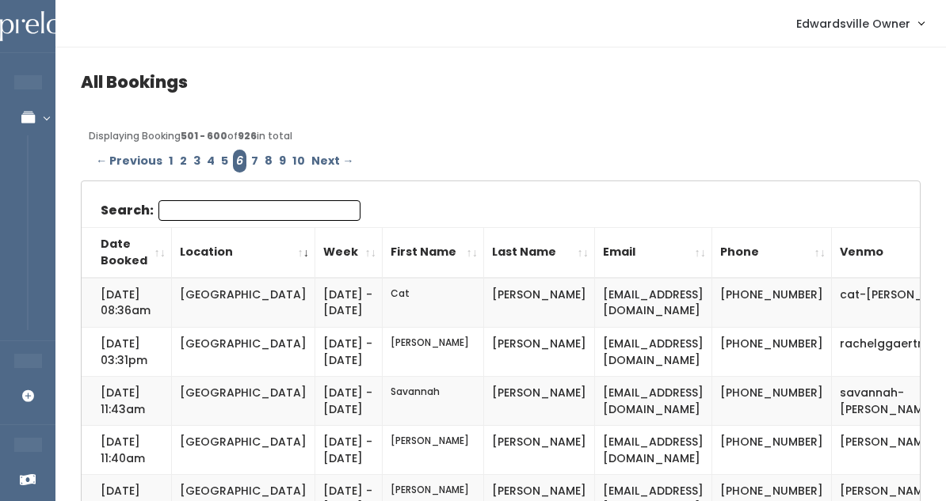
click at [221, 211] on input "Search:" at bounding box center [259, 210] width 202 height 21
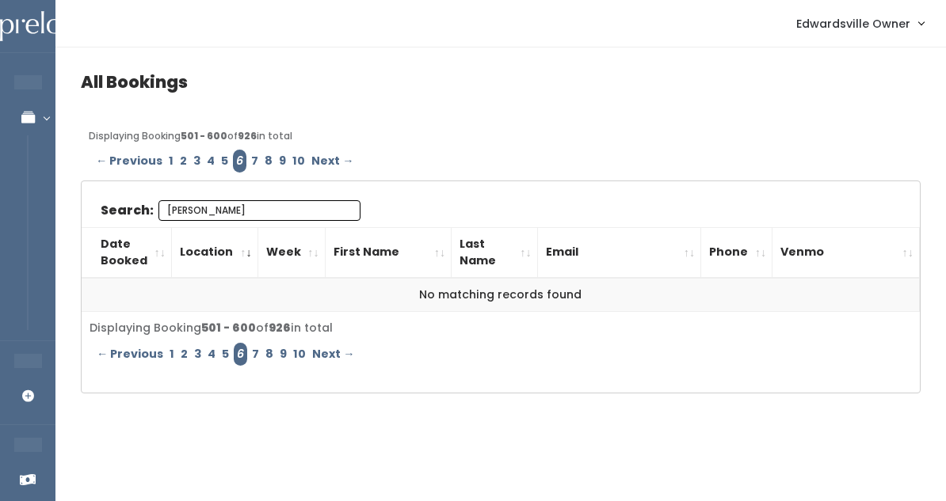
type input "[PERSON_NAME]"
click at [249, 162] on link "7" at bounding box center [254, 161] width 13 height 23
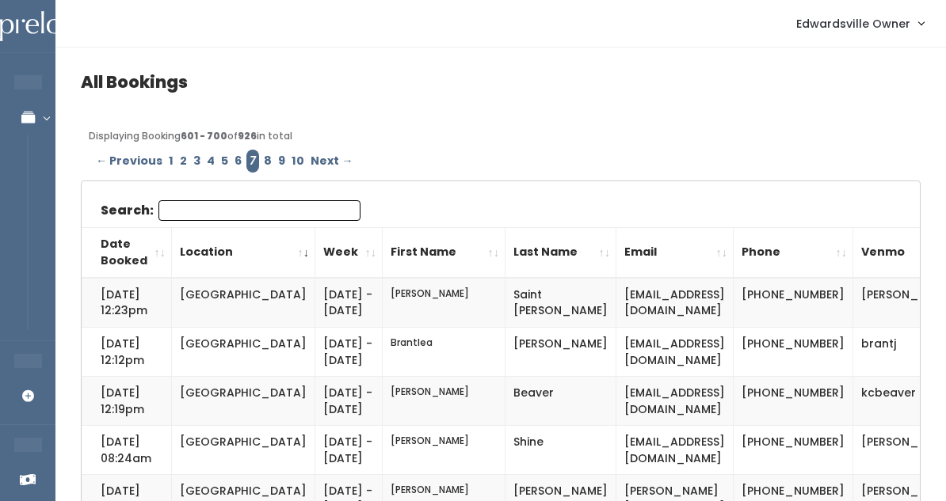
click at [237, 214] on input "Search:" at bounding box center [259, 210] width 202 height 21
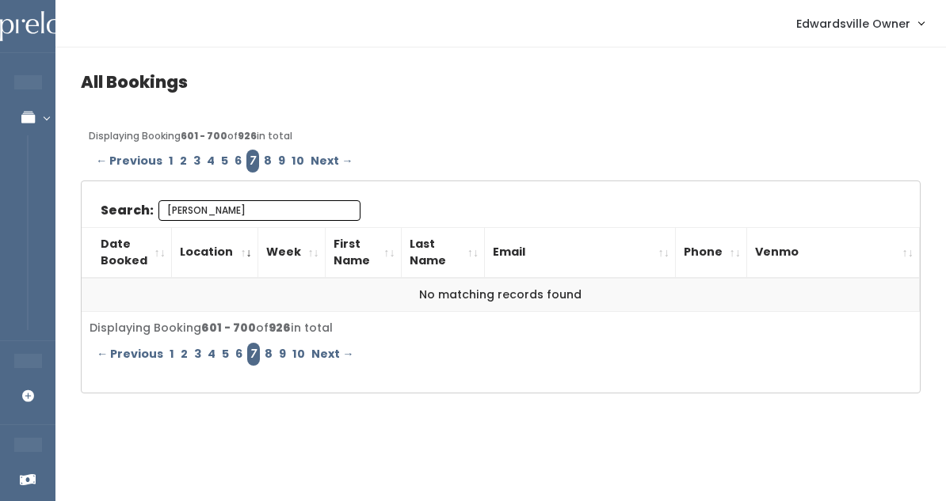
type input "[PERSON_NAME]"
click at [264, 157] on link "8" at bounding box center [268, 161] width 14 height 23
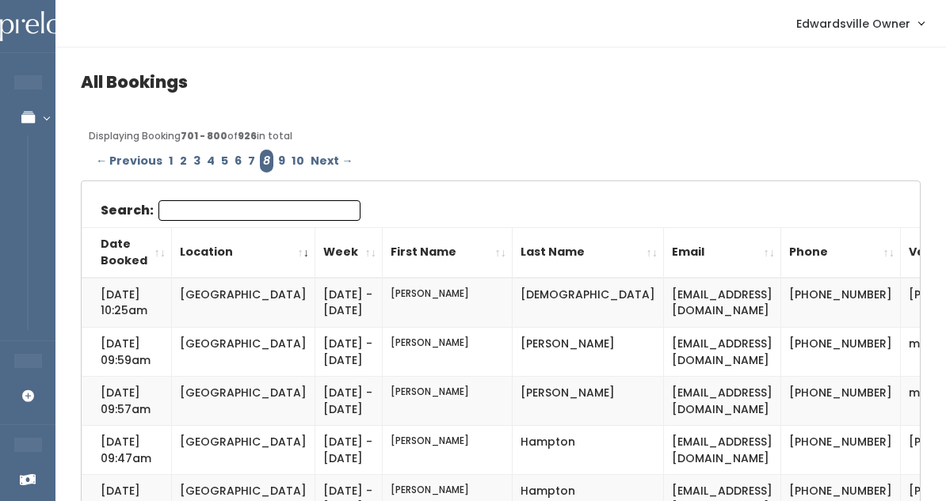
click at [251, 204] on input "Search:" at bounding box center [259, 210] width 202 height 21
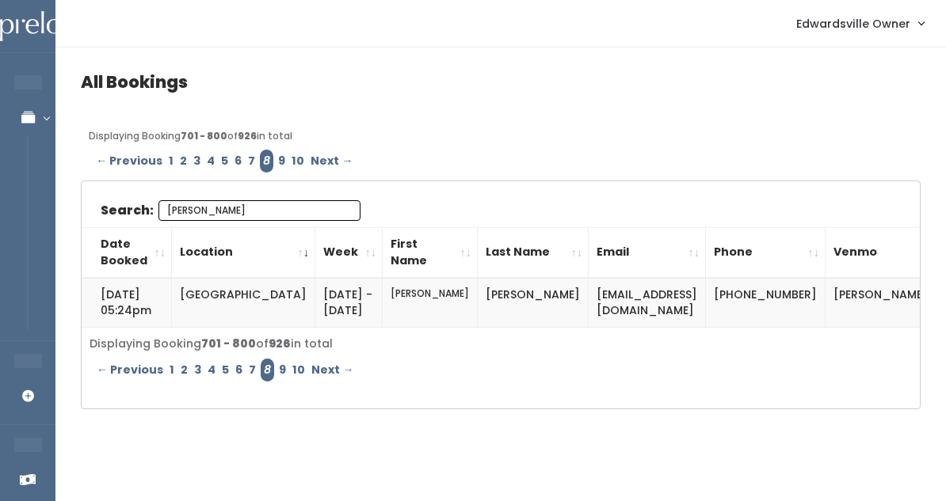
type input "Dorr"
drag, startPoint x: 691, startPoint y: 296, endPoint x: 524, endPoint y: 295, distance: 167.9
click at [588, 295] on td "cathicowan144@gmail.com" at bounding box center [646, 303] width 117 height 50
copy td "cathicowan144@gmail.com"
drag, startPoint x: 889, startPoint y: 298, endPoint x: 785, endPoint y: 297, distance: 103.8
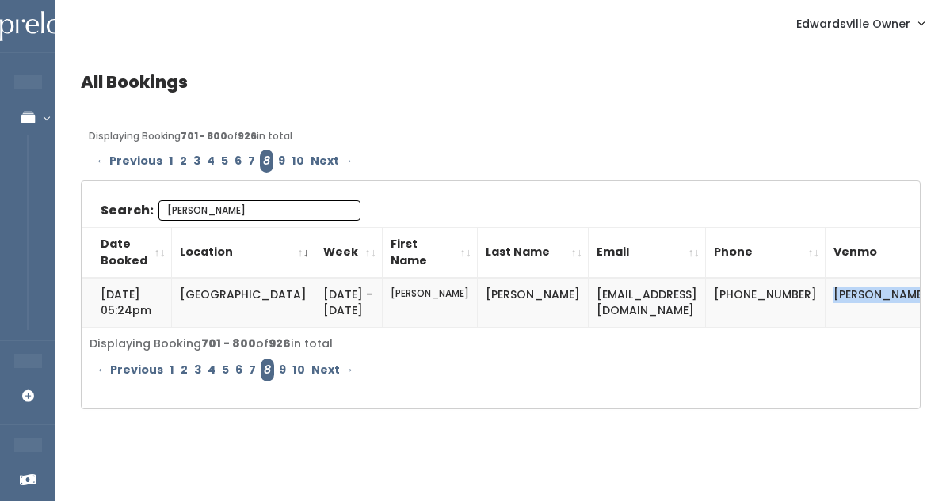
click at [825, 297] on td "cathi-dorris" at bounding box center [886, 303] width 122 height 50
copy td "cathi-dorris"
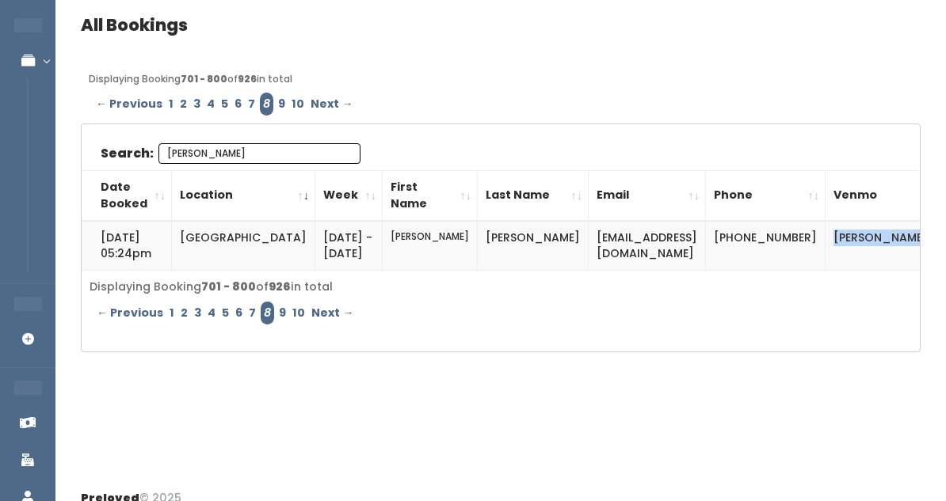
scroll to position [56, 0]
drag, startPoint x: 713, startPoint y: 240, endPoint x: 751, endPoint y: 268, distance: 47.5
click at [752, 268] on td "(618) 615-5340" at bounding box center [766, 247] width 120 height 50
copy td "(618) 615-5340"
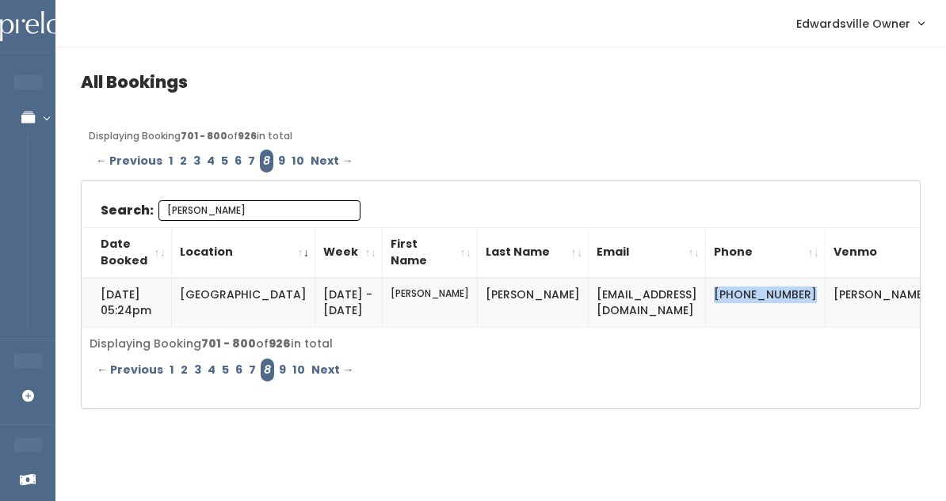
scroll to position [0, 0]
click at [336, 215] on input "Dorr" at bounding box center [259, 210] width 202 height 21
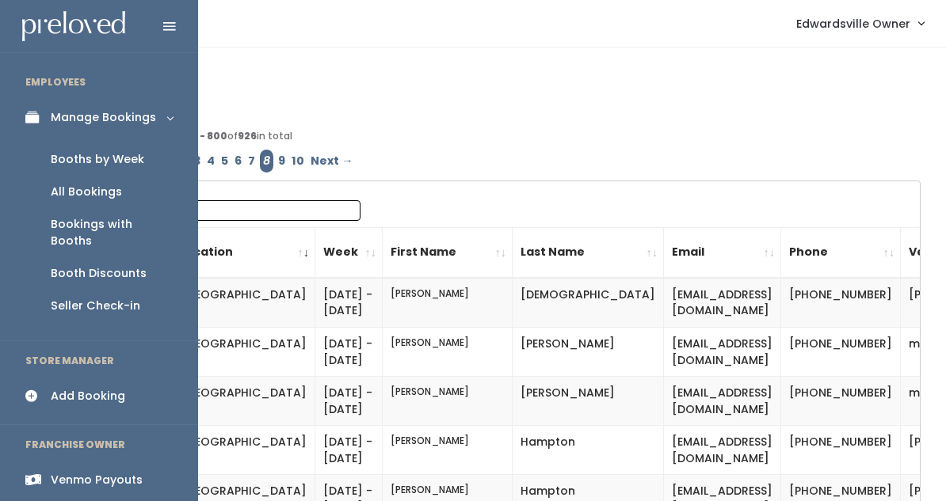
click at [75, 185] on div "All Bookings" at bounding box center [86, 192] width 71 height 17
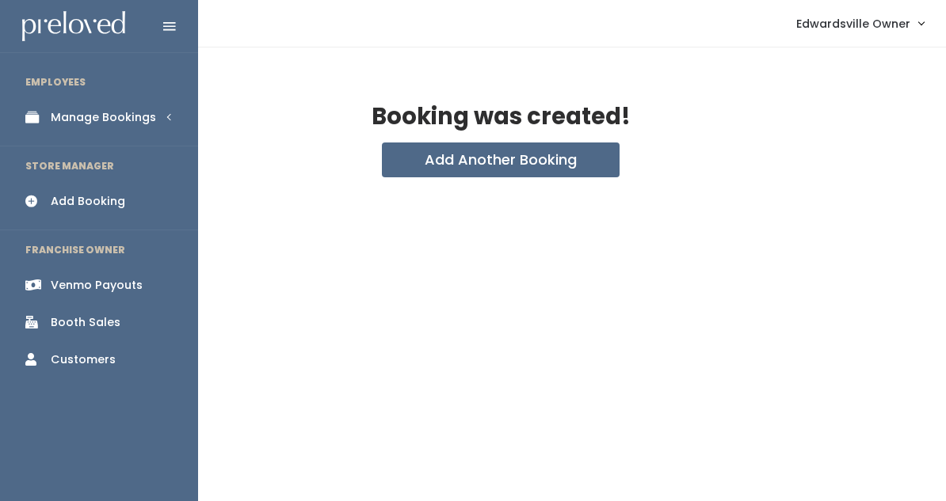
click at [75, 112] on div "Manage Bookings" at bounding box center [103, 117] width 105 height 17
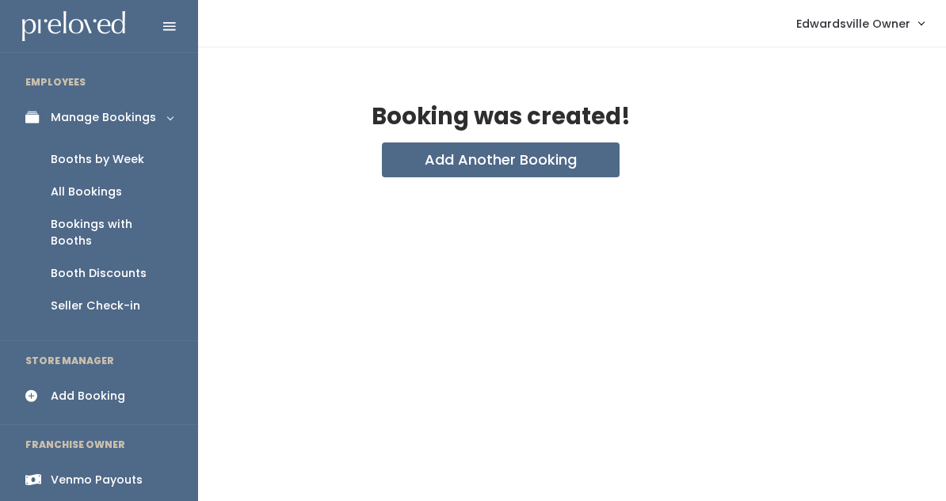
click at [99, 154] on div "Booths by Week" at bounding box center [97, 159] width 93 height 17
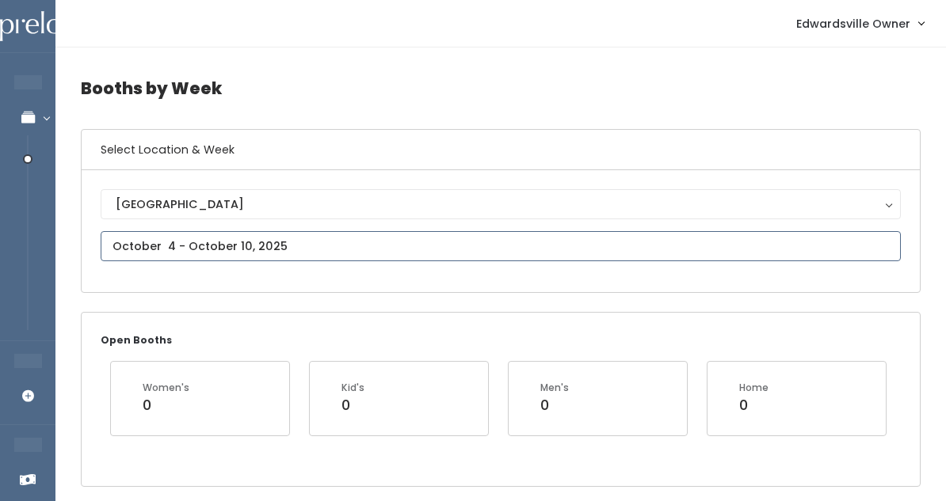
click at [249, 236] on input "text" at bounding box center [501, 246] width 800 height 30
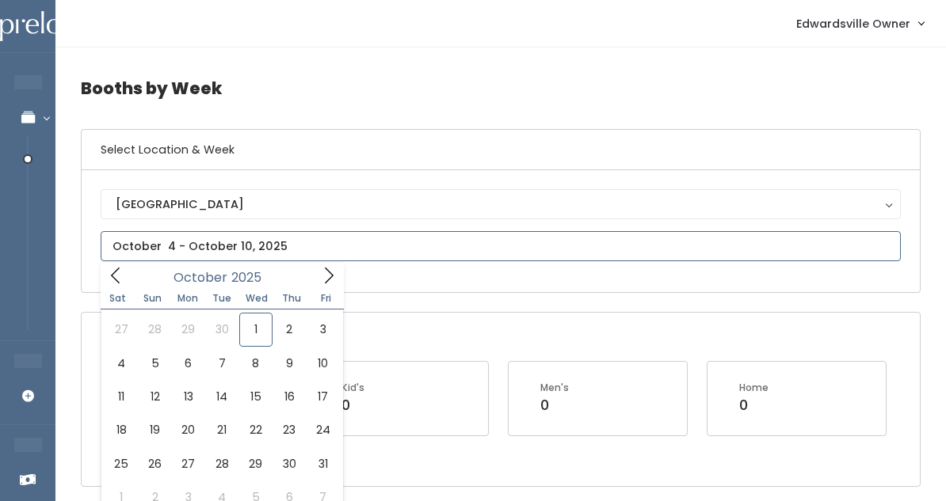
click at [318, 278] on span at bounding box center [329, 275] width 30 height 25
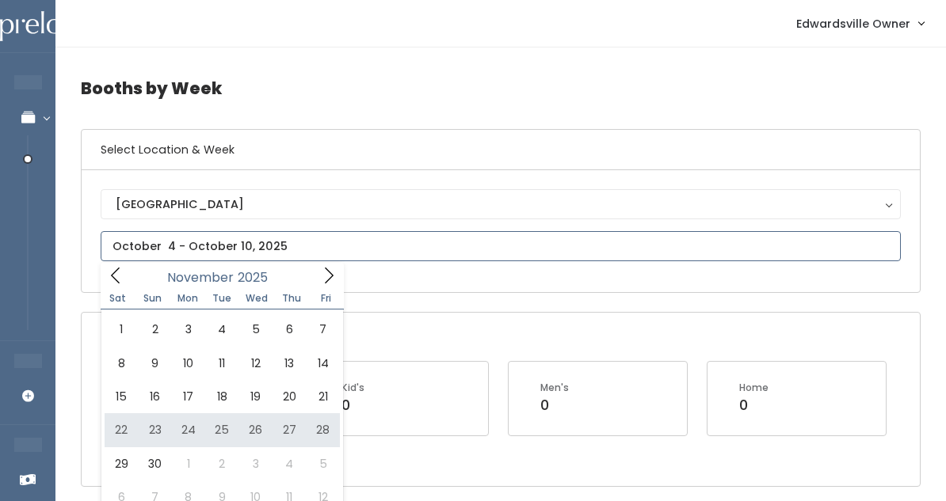
type input "[DATE] to [DATE]"
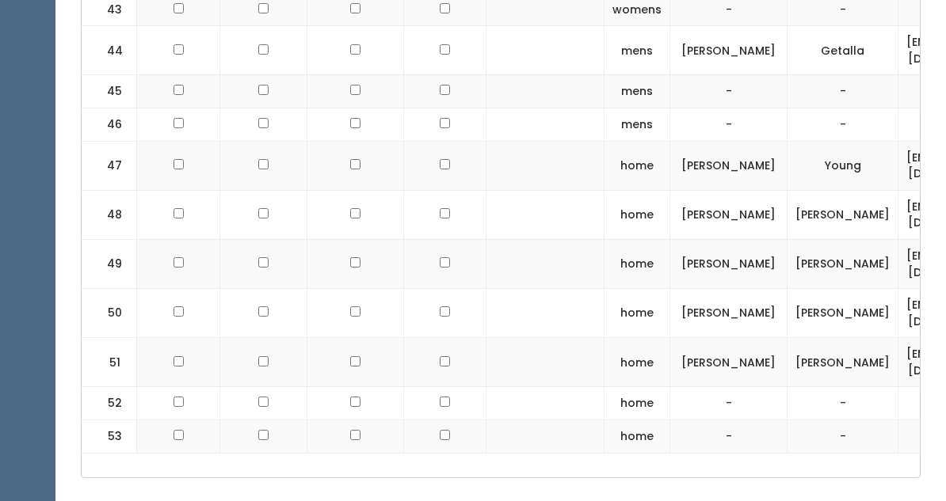
click at [173, 356] on input "checkbox" at bounding box center [178, 361] width 10 height 10
checkbox input "true"
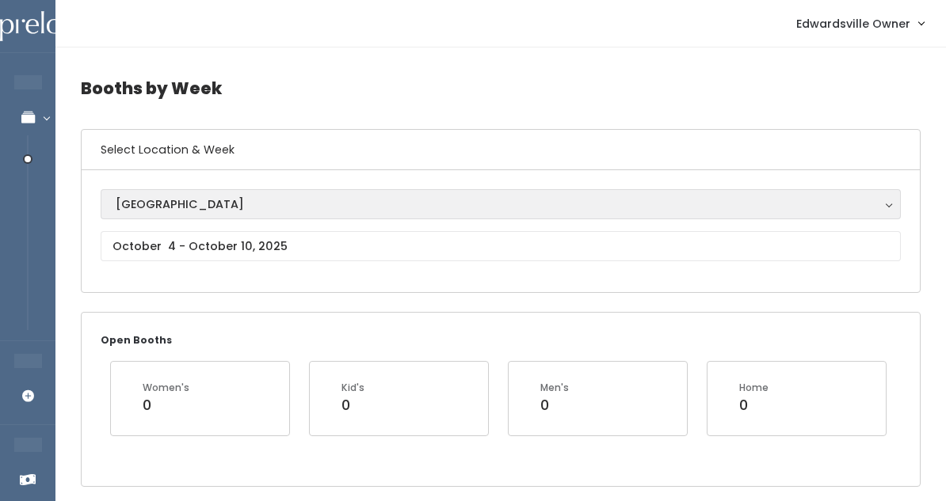
click at [299, 211] on div "[GEOGRAPHIC_DATA]" at bounding box center [501, 204] width 770 height 17
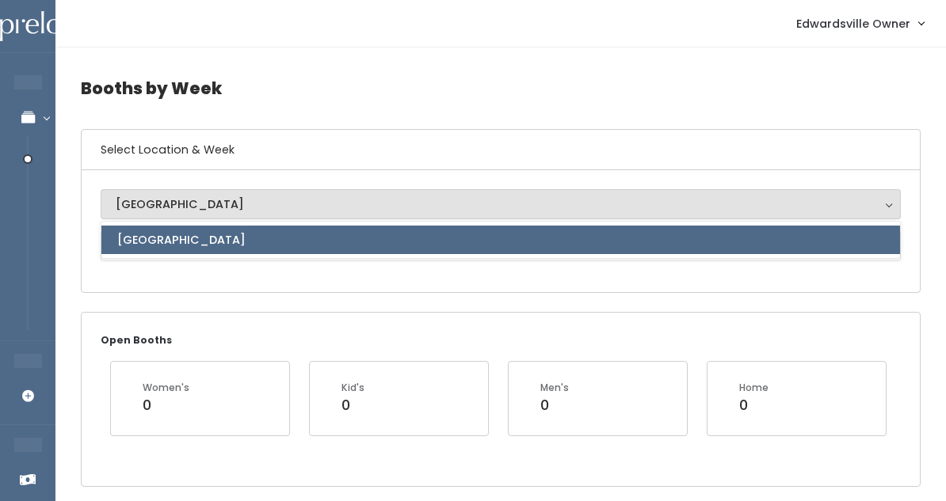
click at [271, 267] on div "[GEOGRAPHIC_DATA] [GEOGRAPHIC_DATA] [GEOGRAPHIC_DATA]" at bounding box center [501, 231] width 800 height 84
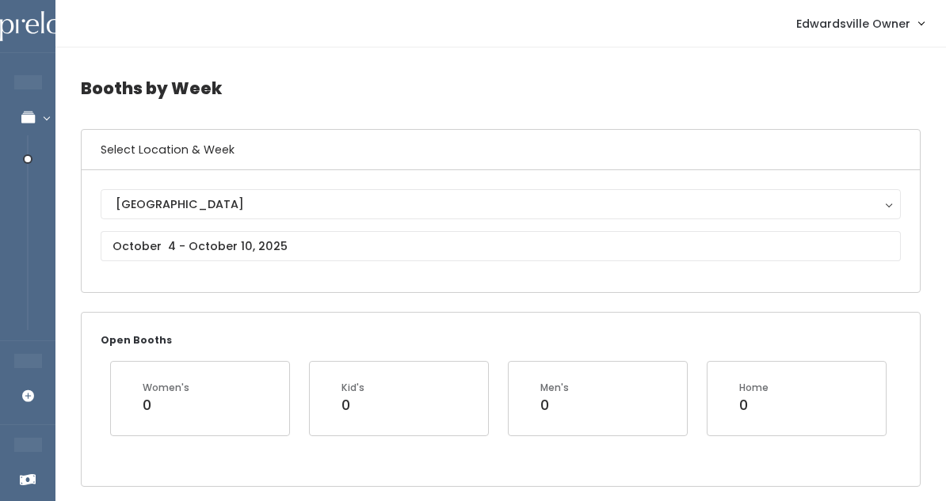
click at [265, 264] on div "[GEOGRAPHIC_DATA] [GEOGRAPHIC_DATA] [GEOGRAPHIC_DATA]" at bounding box center [501, 231] width 800 height 84
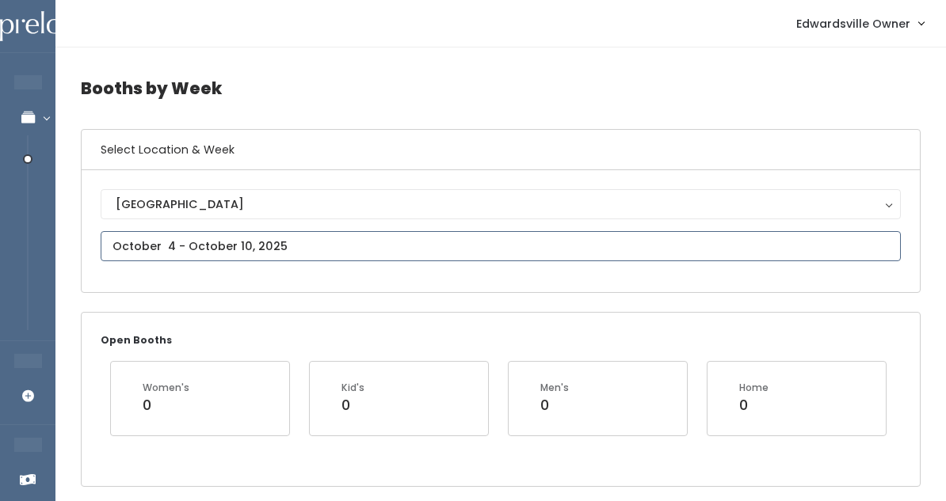
click at [254, 249] on input "text" at bounding box center [501, 246] width 800 height 30
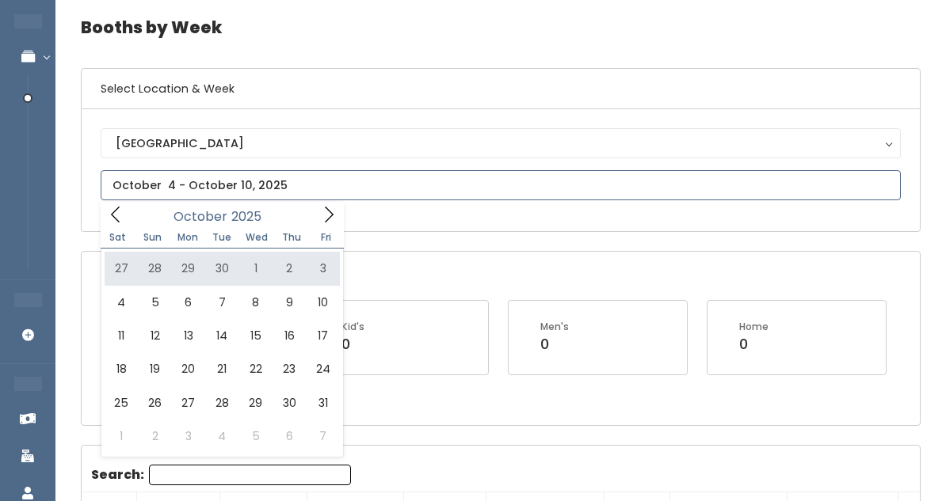
scroll to position [71, 0]
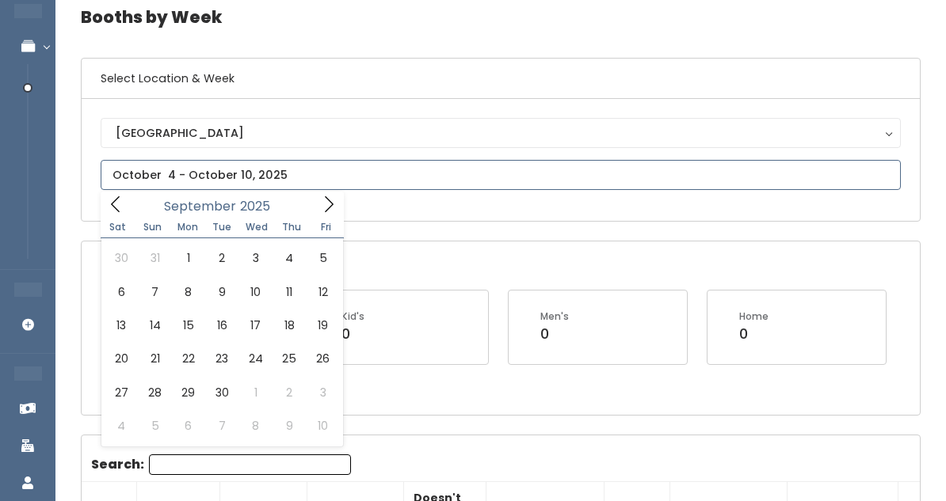
click at [124, 212] on icon at bounding box center [115, 204] width 17 height 17
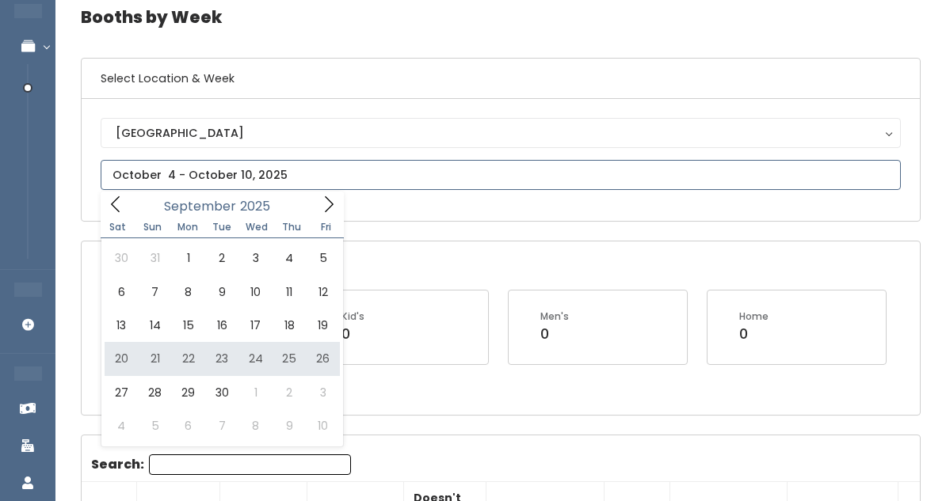
type input "[DATE] to [DATE]"
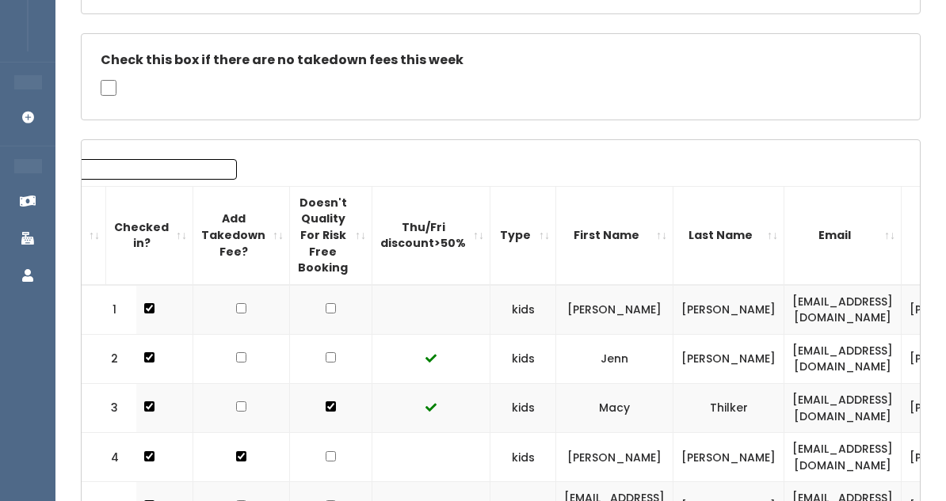
scroll to position [53, 0]
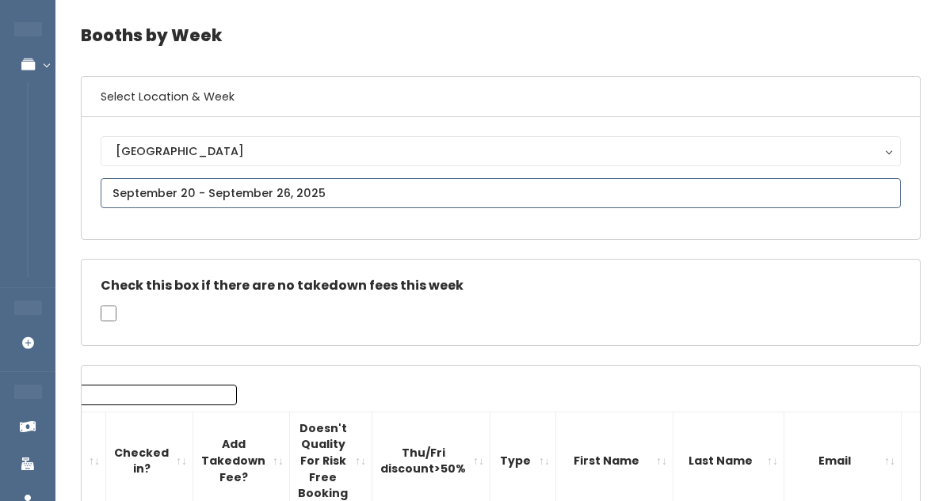
click at [158, 191] on input "text" at bounding box center [501, 193] width 800 height 30
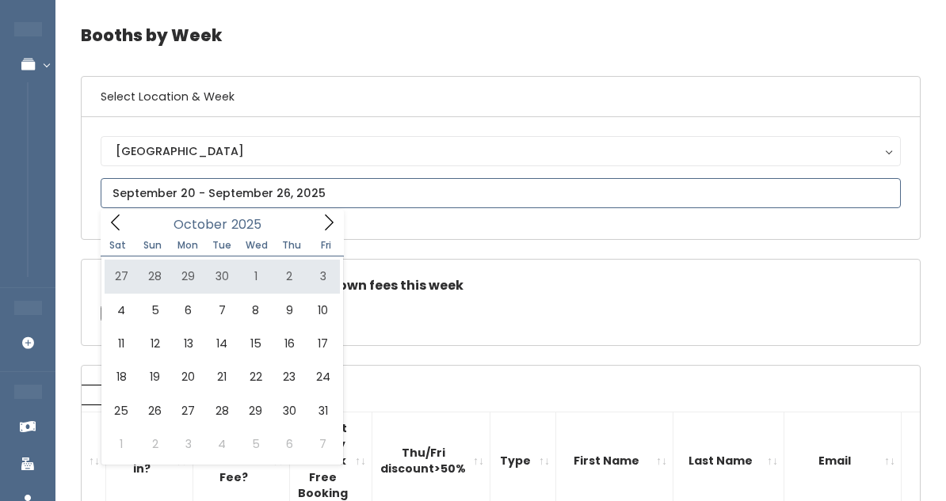
click at [118, 230] on icon at bounding box center [115, 222] width 17 height 17
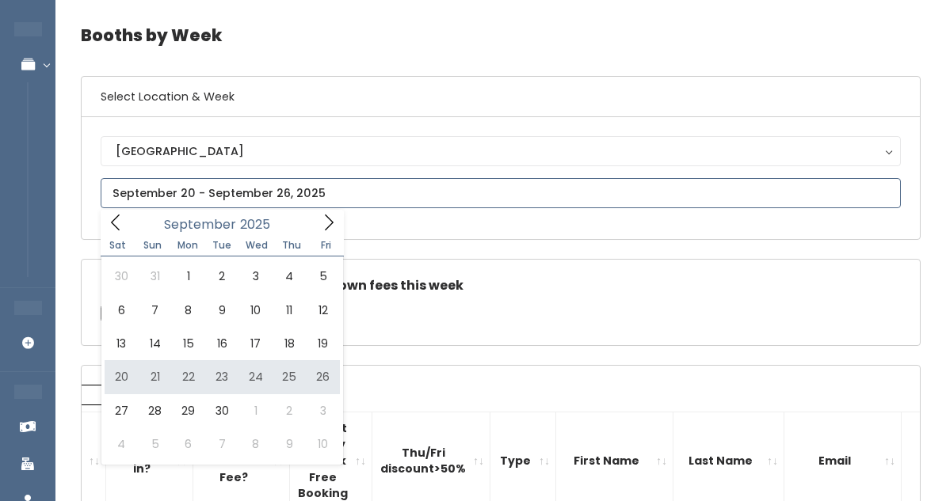
type input "September 20 to September 26"
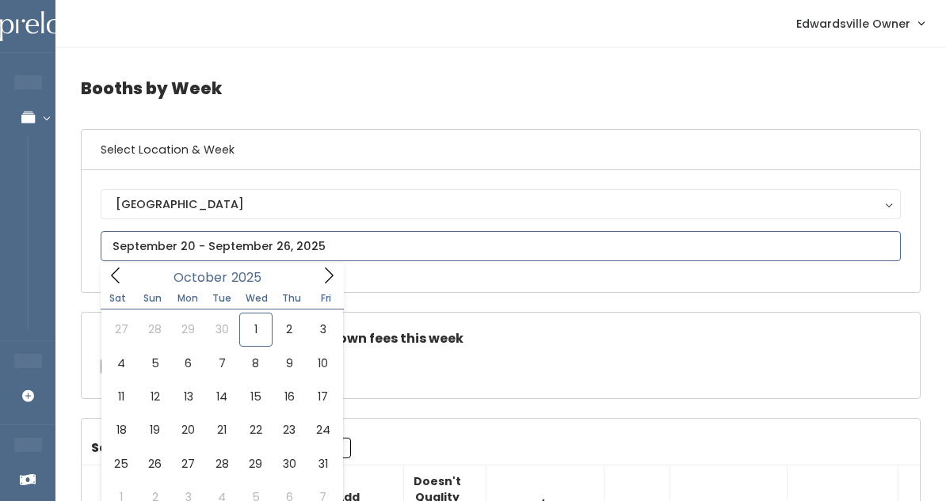
click at [194, 246] on input "text" at bounding box center [501, 246] width 800 height 30
click at [114, 274] on icon at bounding box center [115, 275] width 17 height 17
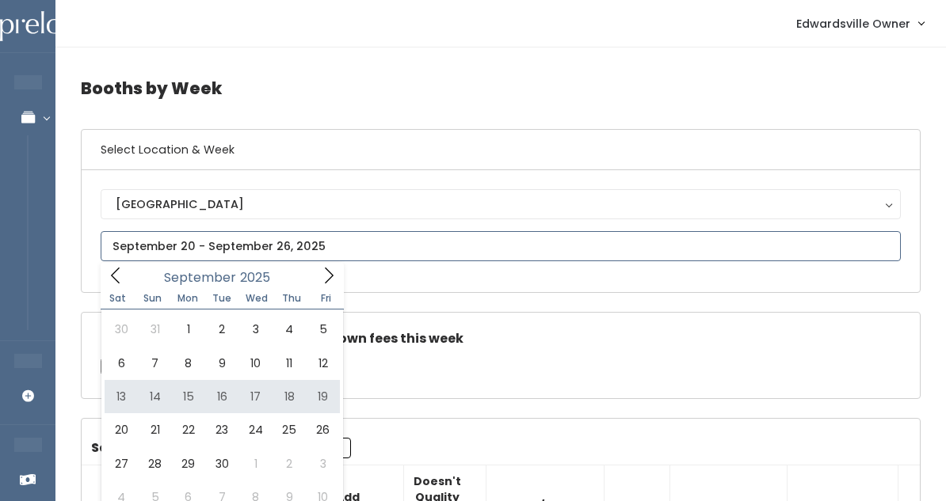
type input "[DATE] to [DATE]"
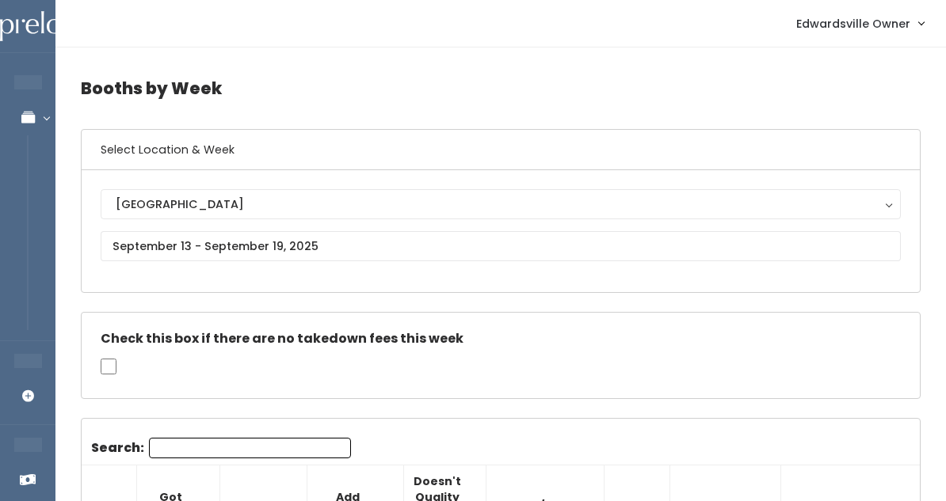
click at [427, 225] on div "[GEOGRAPHIC_DATA] [GEOGRAPHIC_DATA]" at bounding box center [501, 231] width 800 height 84
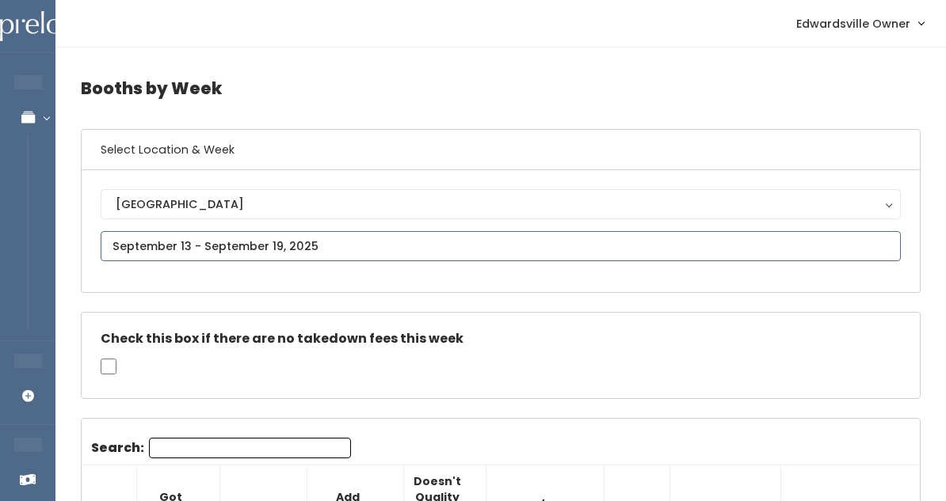
click at [388, 239] on input "text" at bounding box center [501, 246] width 800 height 30
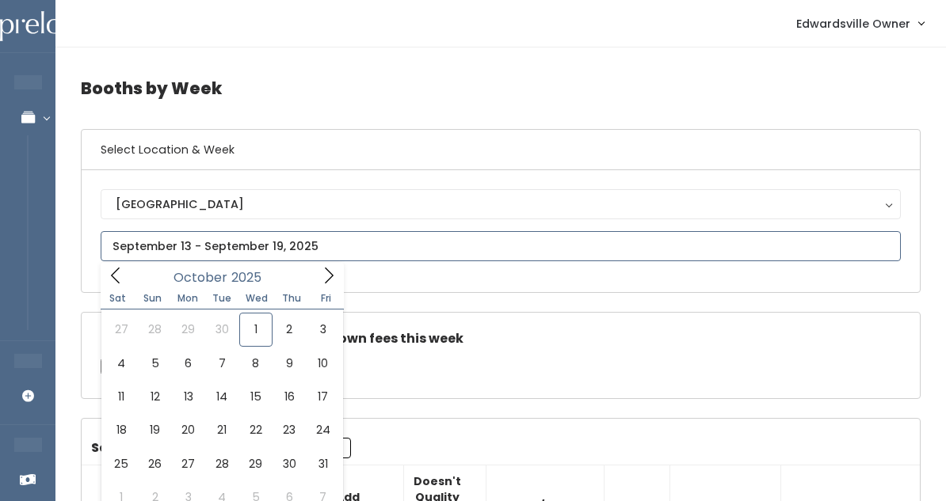
click at [112, 273] on icon at bounding box center [115, 275] width 17 height 17
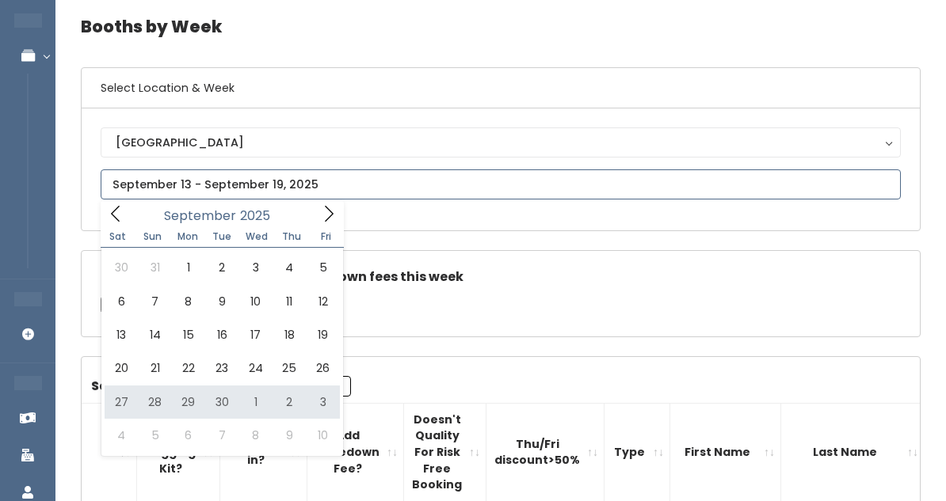
scroll to position [73, 0]
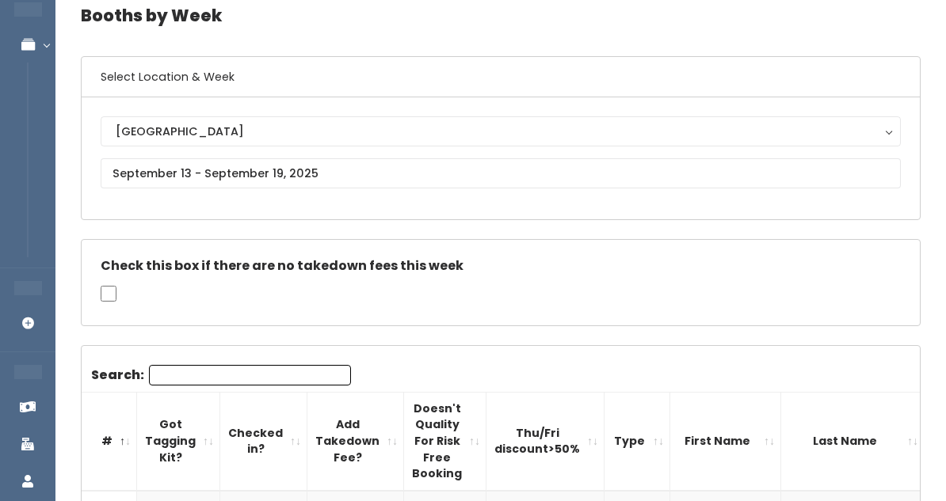
click at [545, 258] on div "Check this box if there are no takedown fees this week" at bounding box center [501, 283] width 838 height 86
click at [148, 164] on input "text" at bounding box center [501, 173] width 800 height 30
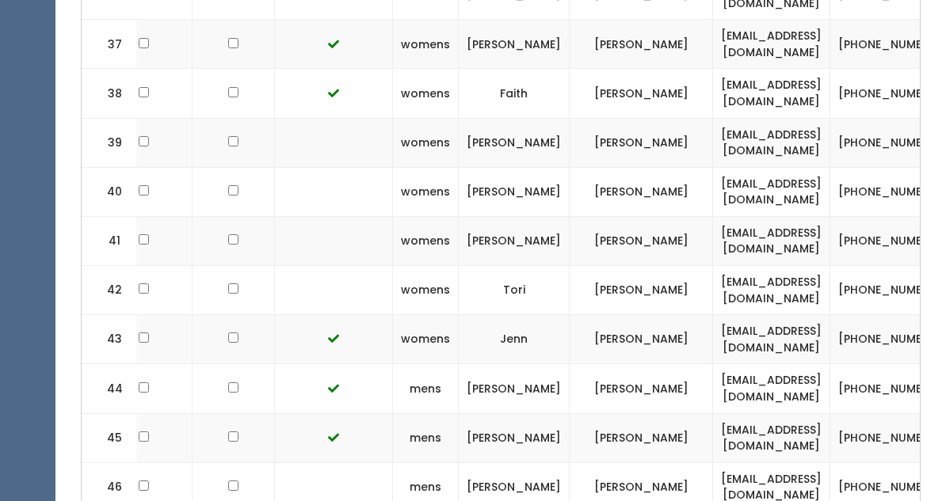
scroll to position [0, 216]
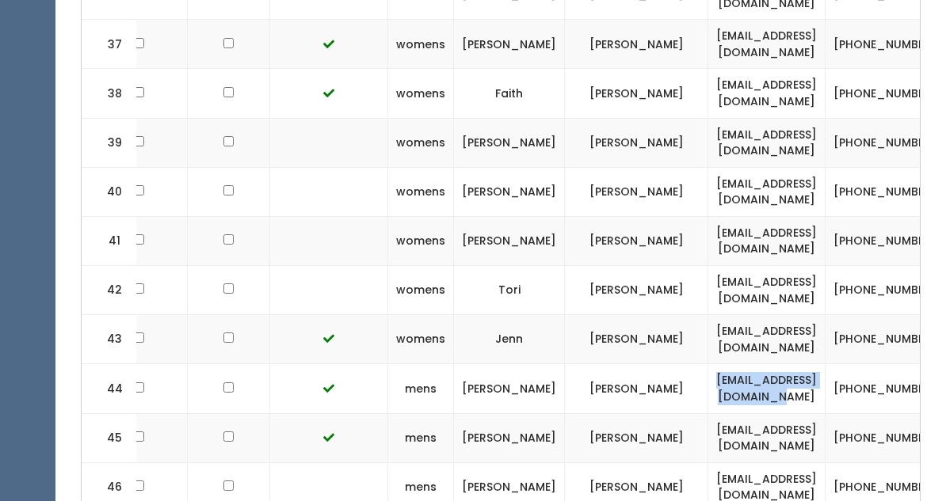
drag, startPoint x: 776, startPoint y: 264, endPoint x: 603, endPoint y: 265, distance: 172.7
click at [708, 364] on td "tcanzalone2017@gmail.com" at bounding box center [766, 388] width 117 height 49
click at [565, 364] on td "Anzalone" at bounding box center [636, 388] width 143 height 49
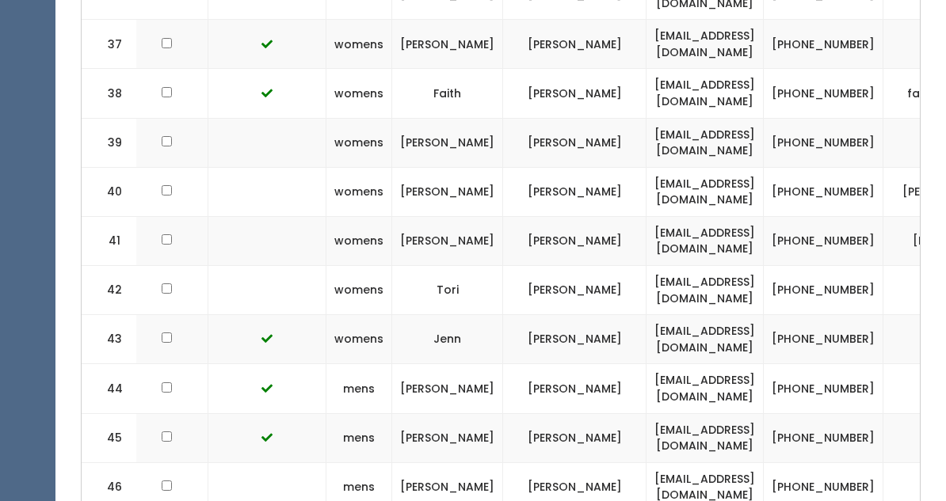
scroll to position [0, 280]
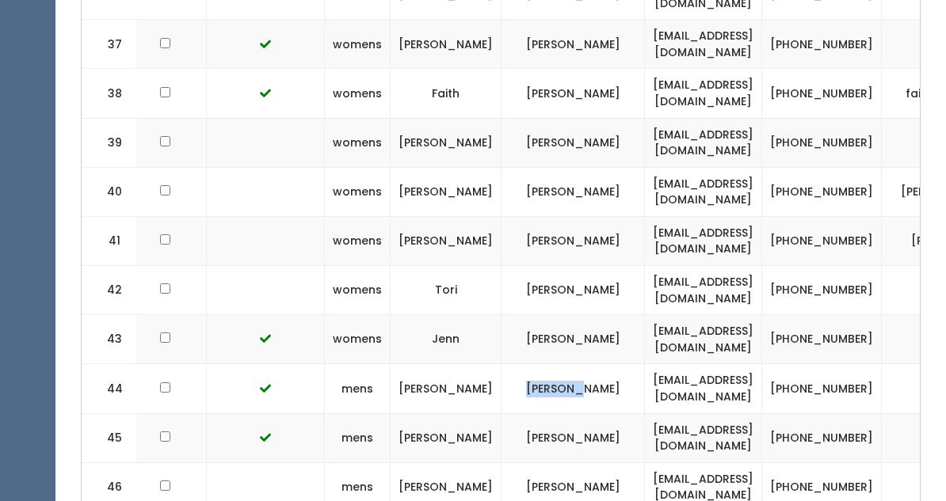
drag, startPoint x: 517, startPoint y: 263, endPoint x: 446, endPoint y: 265, distance: 71.3
click at [501, 364] on td "Anzalone" at bounding box center [572, 388] width 143 height 49
copy td "Anzalone"
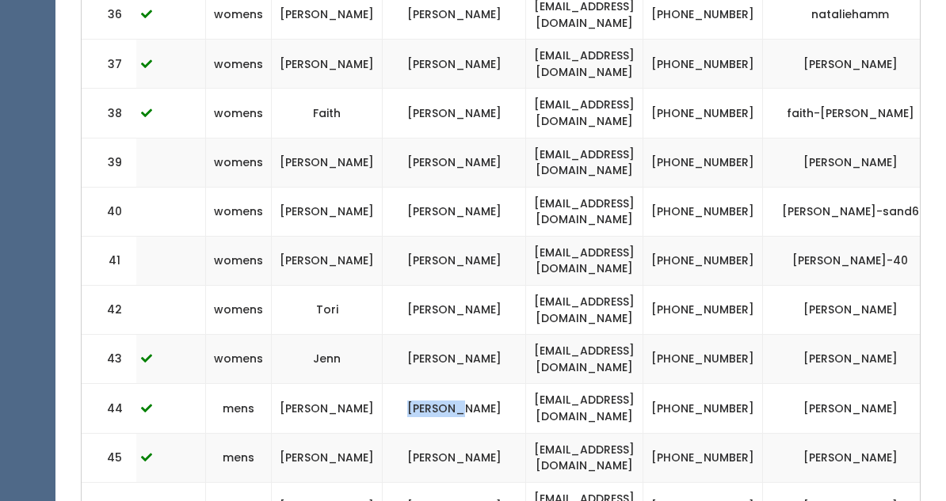
scroll to position [0, 398]
drag, startPoint x: 620, startPoint y: 276, endPoint x: 668, endPoint y: 299, distance: 52.8
click at [668, 384] on td "(217) 502-4962" at bounding box center [704, 408] width 120 height 49
copy td "(217) 502-4962"
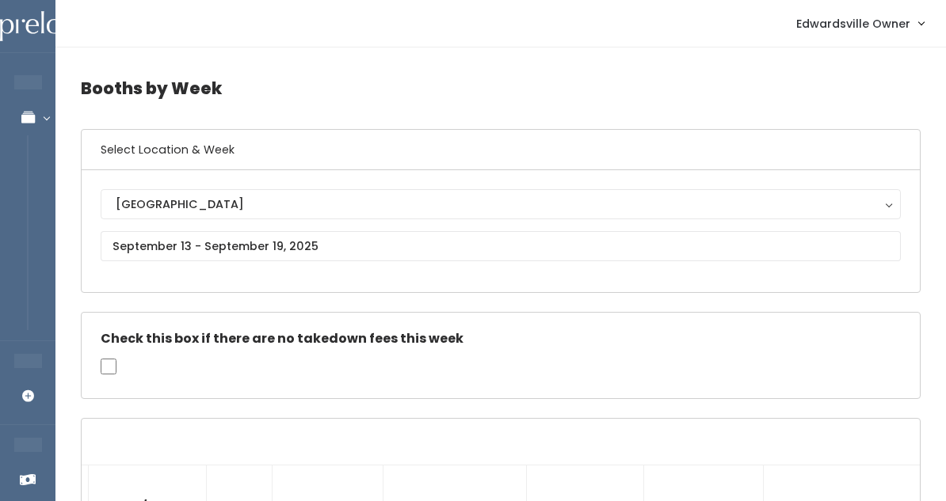
scroll to position [0, 0]
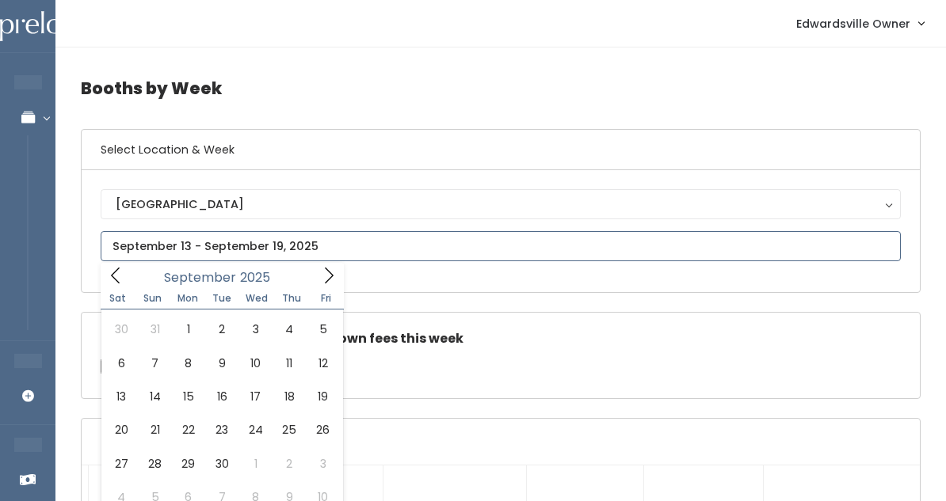
click at [245, 252] on input "text" at bounding box center [501, 246] width 800 height 30
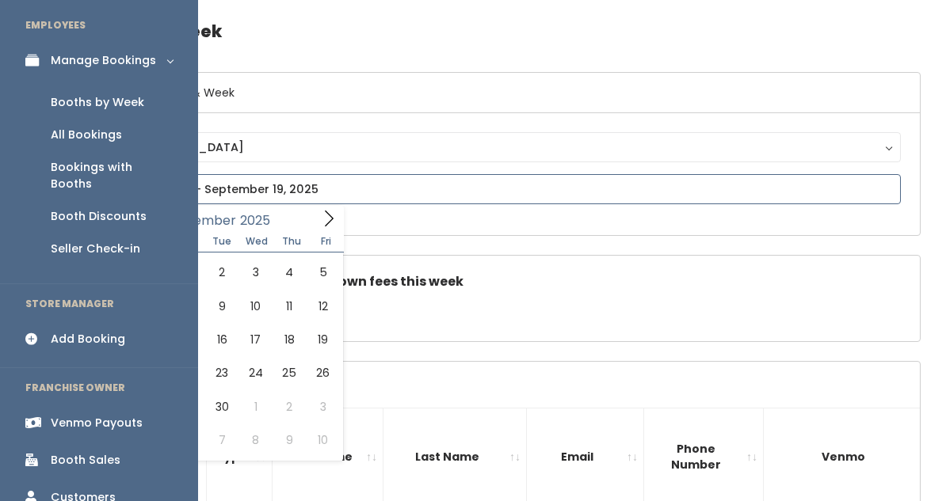
scroll to position [66, 0]
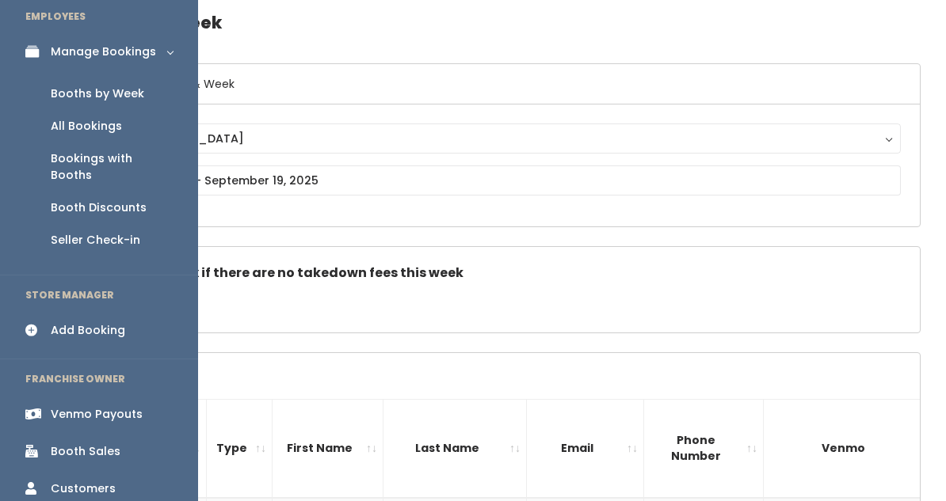
click at [91, 200] on div "Booth Discounts" at bounding box center [99, 208] width 96 height 17
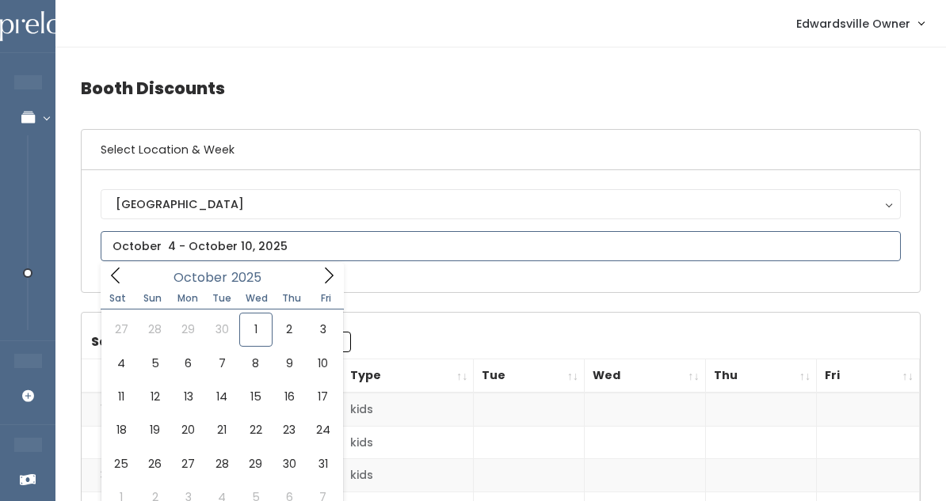
click at [204, 246] on input "text" at bounding box center [501, 246] width 800 height 30
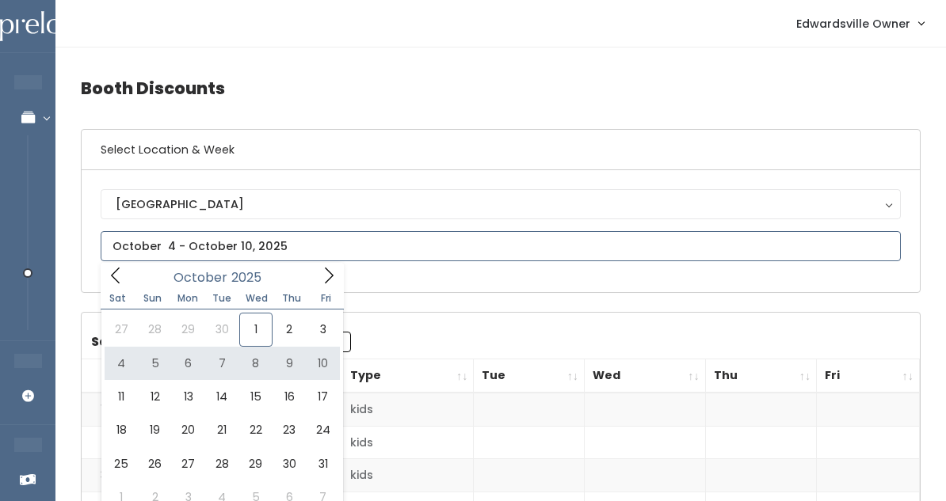
type input "[DATE] to [DATE]"
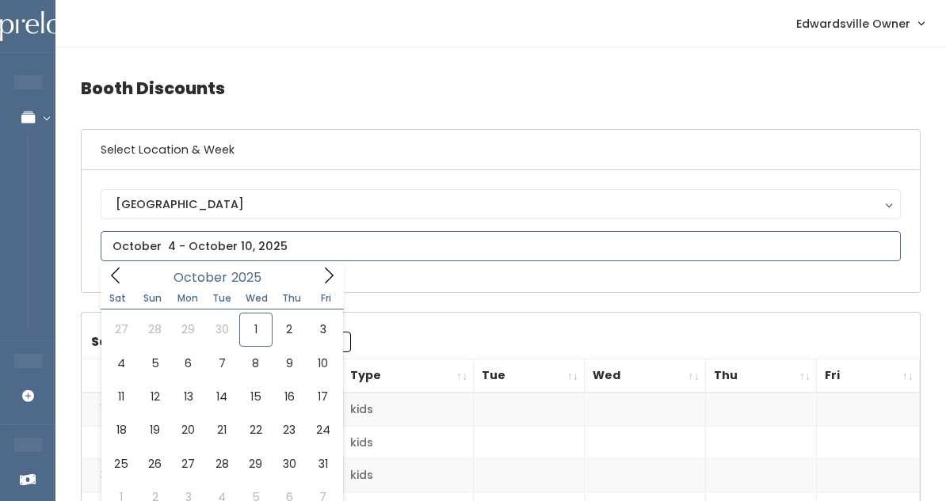
click at [143, 249] on input "text" at bounding box center [501, 246] width 800 height 30
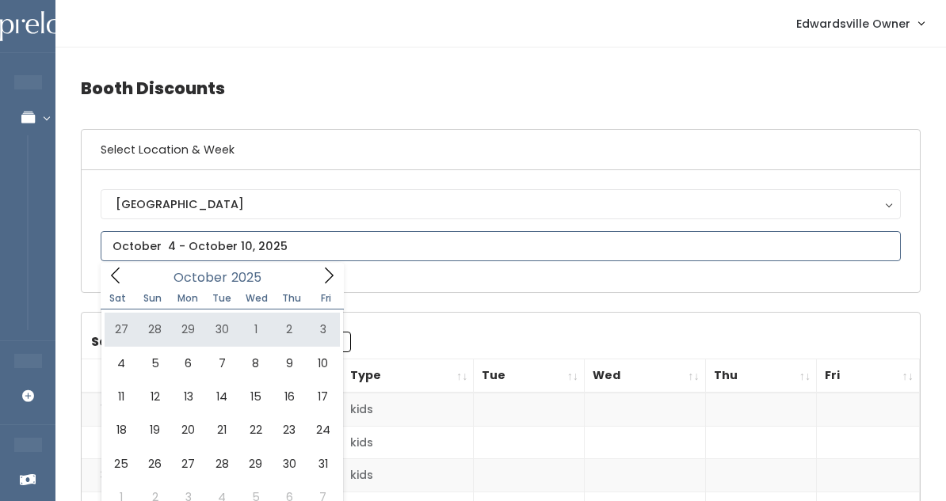
type input "September 27 to October 3"
